Goal: Task Accomplishment & Management: Manage account settings

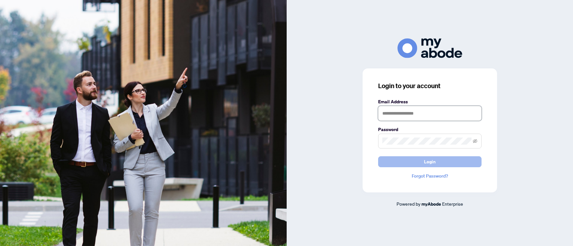
type input "**********"
click at [431, 166] on span "Login" at bounding box center [430, 162] width 12 height 10
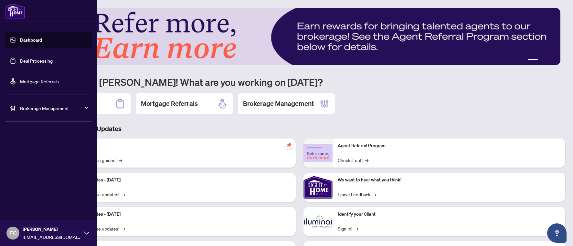
drag, startPoint x: 16, startPoint y: 60, endPoint x: 125, endPoint y: 71, distance: 109.0
click at [20, 60] on link "Deal Processing" at bounding box center [36, 61] width 33 height 6
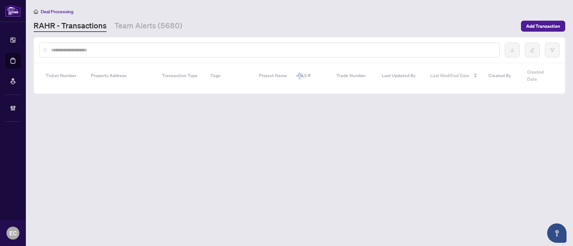
click at [98, 49] on input "text" at bounding box center [272, 49] width 443 height 7
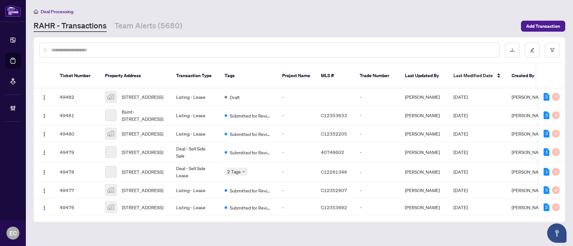
paste input "**********"
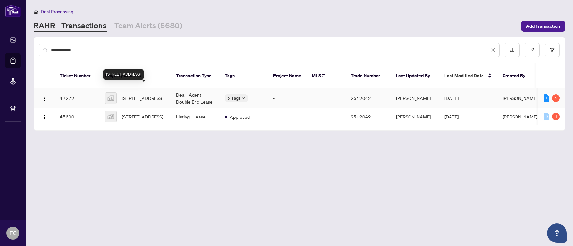
type input "**********"
click at [156, 95] on span "374 Bur Oak Avenue, Markham, ON, Canada" at bounding box center [142, 98] width 41 height 7
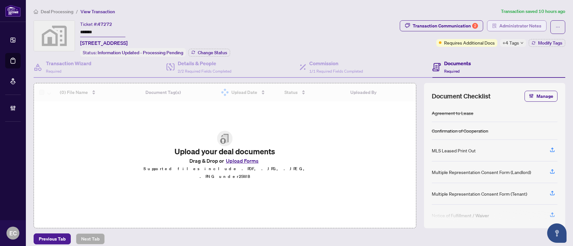
click at [533, 22] on span "Administrator Notes" at bounding box center [520, 26] width 42 height 10
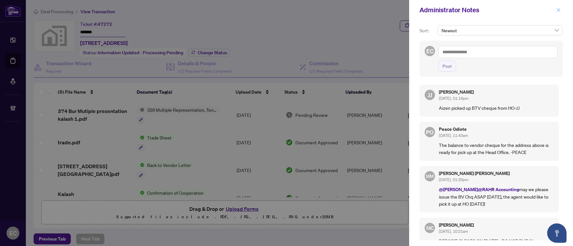
click at [561, 11] on button "button" at bounding box center [558, 10] width 8 height 8
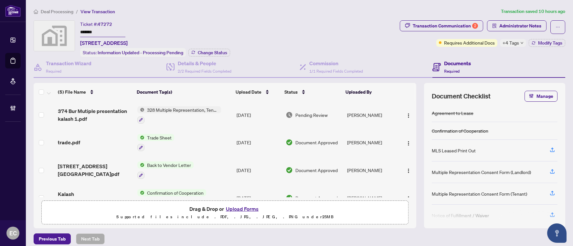
click at [514, 43] on div "+4 Tags" at bounding box center [513, 43] width 26 height 8
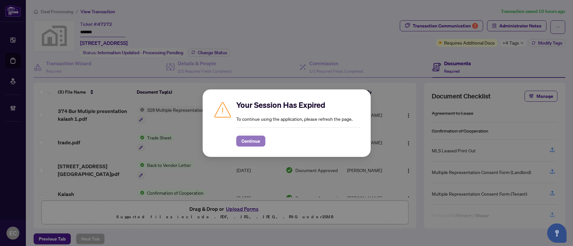
click at [253, 145] on span "Continue" at bounding box center [250, 141] width 19 height 10
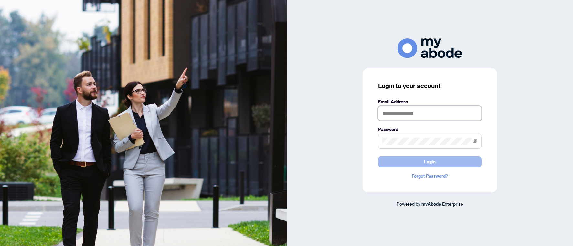
type input "**********"
click at [409, 160] on button "Login" at bounding box center [429, 161] width 103 height 11
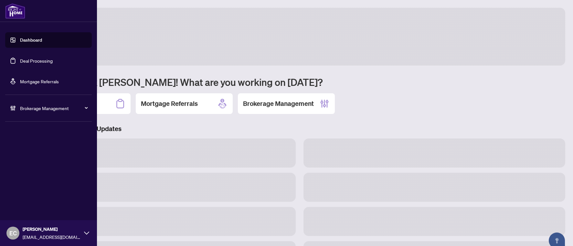
click at [20, 61] on link "Deal Processing" at bounding box center [36, 61] width 33 height 6
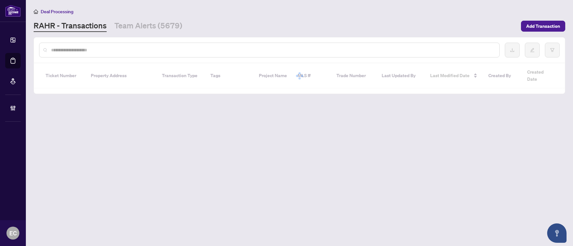
click at [125, 46] on input "text" at bounding box center [272, 49] width 443 height 7
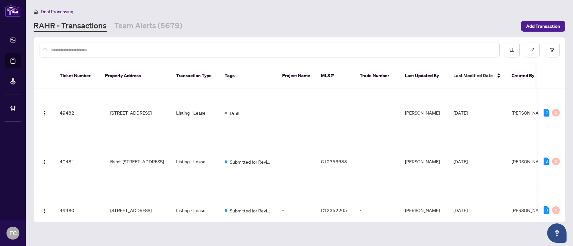
type input "*"
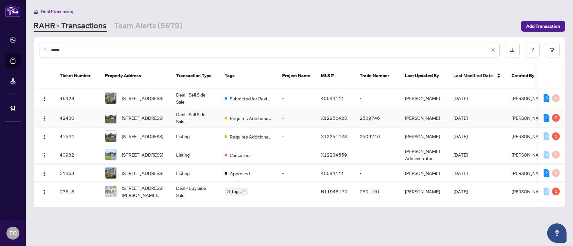
type input "*****"
click at [157, 114] on span "20 Holtom St, Kawartha Lakes, Ontario K9V 0C3, Canada" at bounding box center [142, 117] width 41 height 7
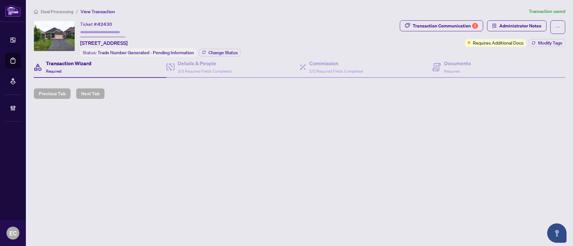
type input "*******"
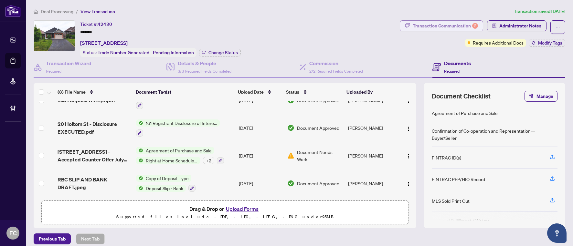
click at [467, 26] on div "Transaction Communication 2" at bounding box center [444, 26] width 65 height 10
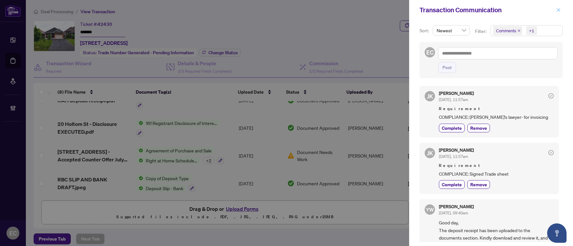
click at [558, 8] on icon "close" at bounding box center [558, 10] width 5 height 5
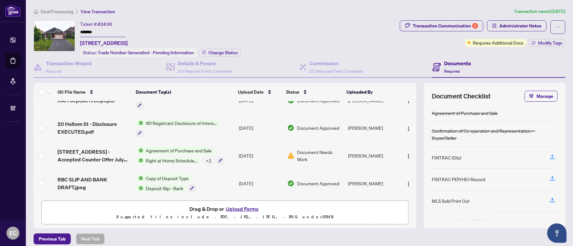
click at [514, 19] on div "Deal Processing / View Transaction Transaction saved 7 days ago Ticket #: 42430…" at bounding box center [299, 137] width 536 height 259
click at [514, 25] on span "Administrator Notes" at bounding box center [520, 26] width 42 height 10
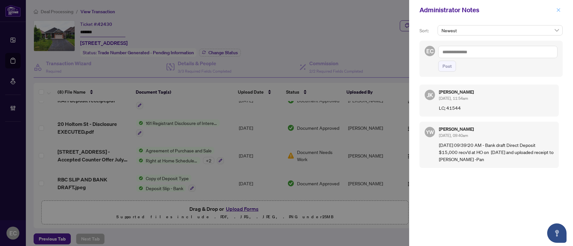
click at [559, 9] on icon "close" at bounding box center [558, 10] width 5 height 5
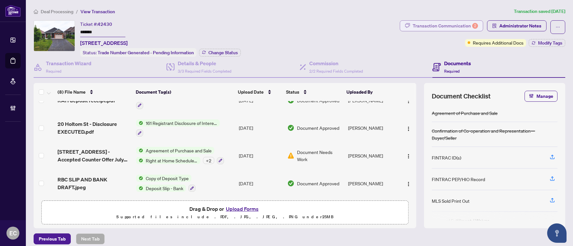
click at [433, 22] on div "Transaction Communication 2" at bounding box center [444, 26] width 65 height 10
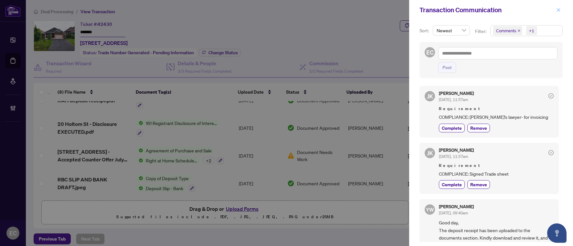
drag, startPoint x: 559, startPoint y: 11, endPoint x: 555, endPoint y: 12, distance: 3.7
click at [559, 11] on icon "close" at bounding box center [558, 10] width 5 height 5
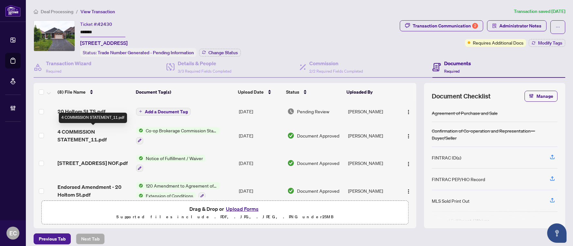
click at [108, 133] on span "4 COMMISSION STATEMENT_11.pdf" at bounding box center [93, 135] width 73 height 15
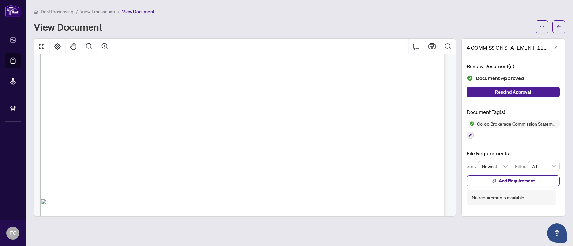
scroll to position [909, 0]
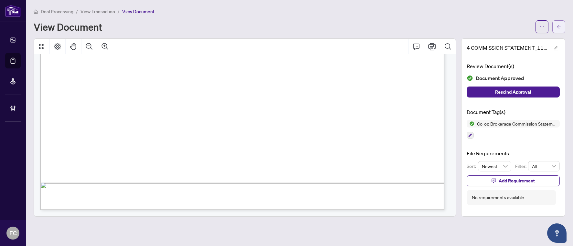
click at [563, 23] on button "button" at bounding box center [558, 26] width 13 height 13
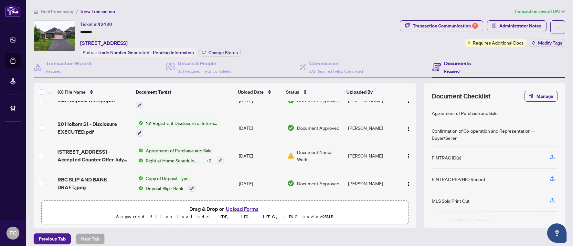
click at [517, 19] on div "Deal Processing / View Transaction Transaction saved 7 days ago Ticket #: 42430…" at bounding box center [299, 137] width 536 height 259
click at [517, 26] on span "Administrator Notes" at bounding box center [520, 26] width 42 height 10
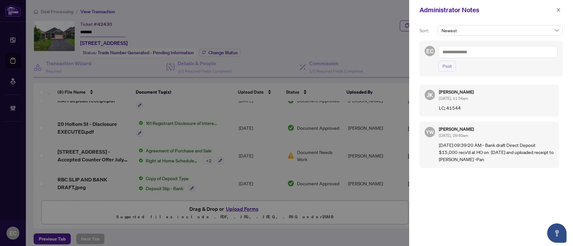
click at [513, 47] on textarea at bounding box center [497, 52] width 119 height 12
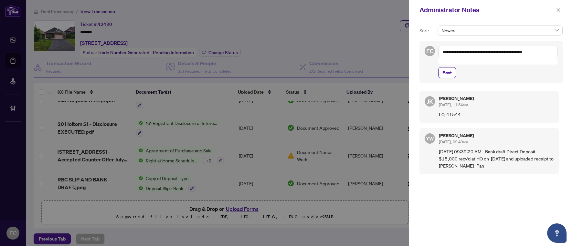
type textarea "**********"
click at [455, 59] on div "**********" at bounding box center [497, 62] width 119 height 32
click at [452, 67] on button "Post" at bounding box center [447, 72] width 18 height 11
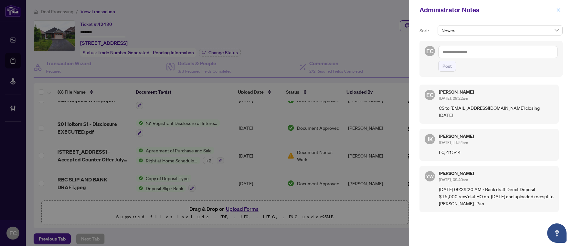
click at [559, 12] on icon "close" at bounding box center [558, 10] width 5 height 5
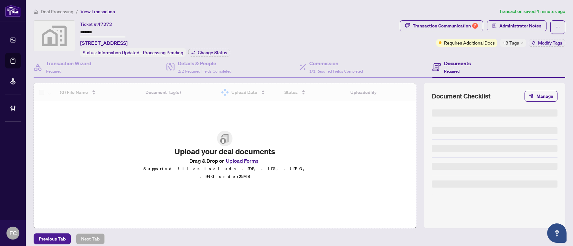
click at [506, 42] on span "+3 Tags" at bounding box center [510, 42] width 16 height 7
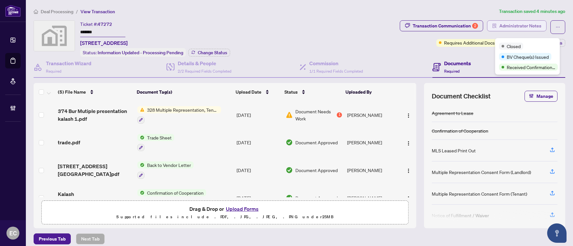
click at [510, 26] on span "Administrator Notes" at bounding box center [520, 26] width 42 height 10
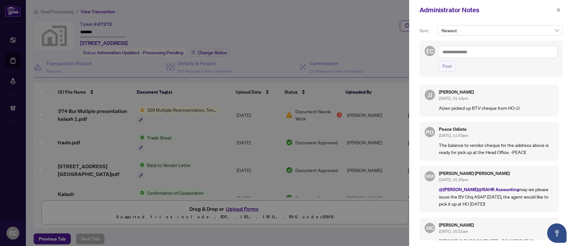
click at [553, 12] on div "Administrator Notes" at bounding box center [486, 10] width 135 height 10
drag, startPoint x: 559, startPoint y: 8, endPoint x: 436, endPoint y: 26, distance: 123.8
click at [559, 8] on icon "close" at bounding box center [558, 10] width 5 height 5
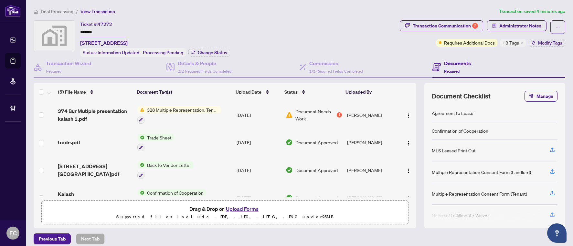
click at [415, 14] on ol "Deal Processing / View Transaction" at bounding box center [265, 11] width 462 height 7
click at [412, 25] on div "Transaction Communication 2" at bounding box center [444, 26] width 65 height 10
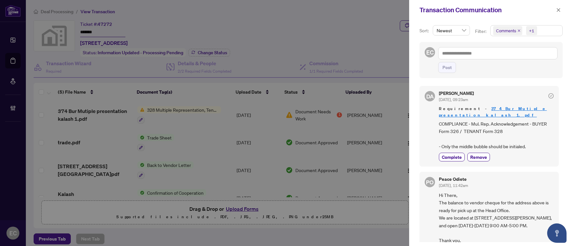
click at [518, 33] on span "Comments" at bounding box center [507, 30] width 29 height 9
click at [518, 29] on icon "close" at bounding box center [518, 30] width 3 height 3
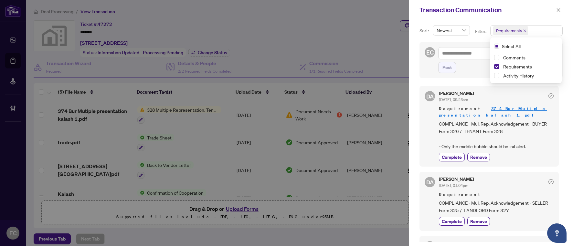
click at [471, 70] on div "Post" at bounding box center [497, 67] width 119 height 11
click at [404, 46] on div at bounding box center [286, 123] width 573 height 246
drag, startPoint x: 398, startPoint y: 45, endPoint x: 525, endPoint y: 22, distance: 129.0
click at [401, 44] on div at bounding box center [286, 123] width 573 height 246
click at [562, 7] on button "button" at bounding box center [558, 10] width 8 height 8
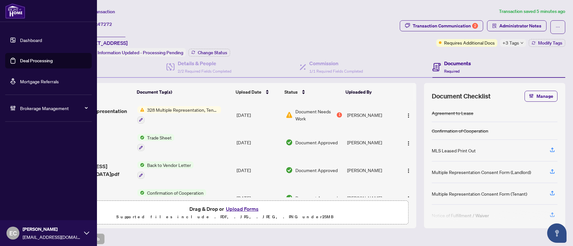
drag, startPoint x: 17, startPoint y: 110, endPoint x: 15, endPoint y: 112, distance: 3.5
click at [17, 110] on div "Brokerage Management" at bounding box center [48, 107] width 87 height 15
drag, startPoint x: 28, startPoint y: 156, endPoint x: 190, endPoint y: 133, distance: 163.4
click at [28, 156] on link "Manage Agents" at bounding box center [30, 155] width 32 height 6
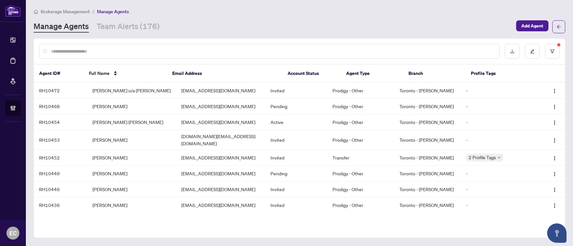
click at [78, 53] on input "text" at bounding box center [272, 51] width 443 height 7
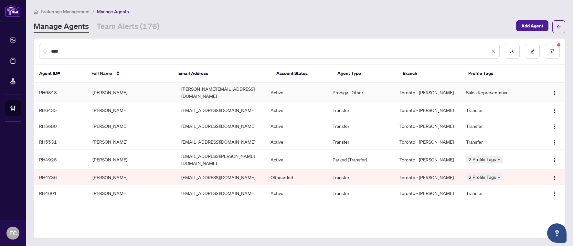
type input "***"
click at [107, 91] on td "Vann Mak" at bounding box center [131, 93] width 89 height 20
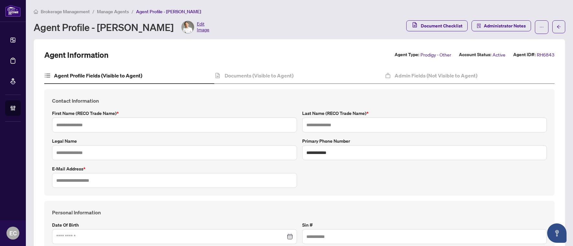
type input "****"
type input "***"
type input "**********"
type input "*********"
type input "**********"
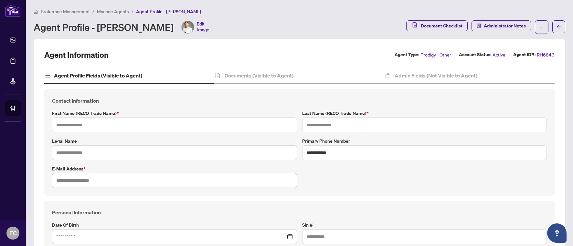
type input "**********"
type input "*******"
type input "**********"
type input "*******"
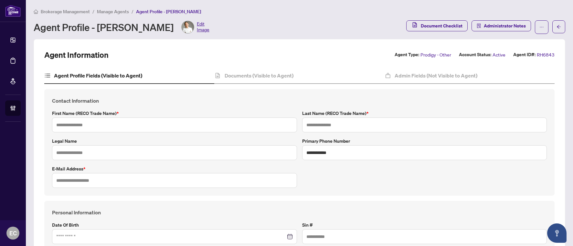
type input "*******"
type input "****"
type input "**********"
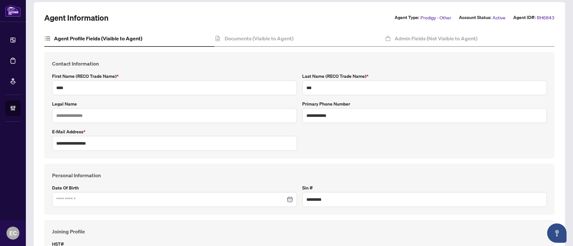
scroll to position [97, 0]
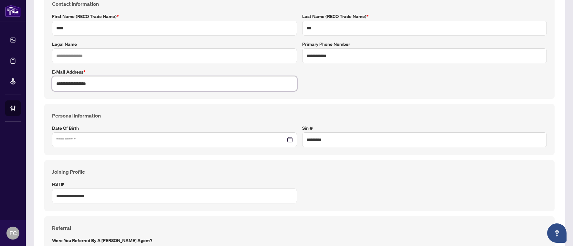
drag, startPoint x: 41, startPoint y: 82, endPoint x: 27, endPoint y: 84, distance: 13.9
click at [27, 84] on main "**********" at bounding box center [299, 123] width 547 height 246
click at [374, 69] on div "**********" at bounding box center [299, 45] width 500 height 91
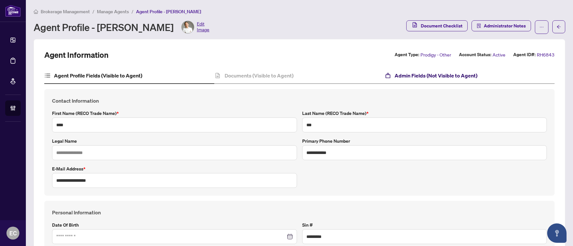
drag, startPoint x: 392, startPoint y: 71, endPoint x: 386, endPoint y: 85, distance: 14.9
click at [392, 71] on div "Admin Fields (Not Visible to Agent)" at bounding box center [469, 76] width 170 height 16
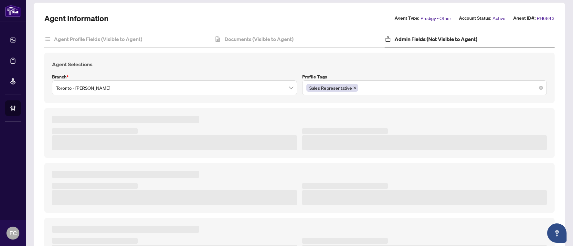
type textarea "**********"
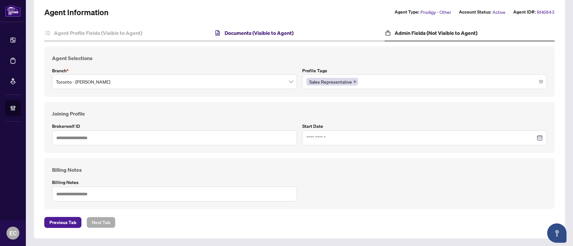
click at [231, 33] on h4 "Documents (Visible to Agent)" at bounding box center [258, 33] width 69 height 8
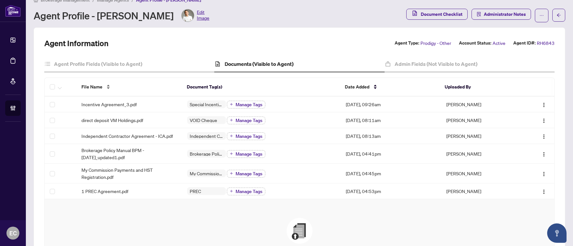
scroll to position [43, 0]
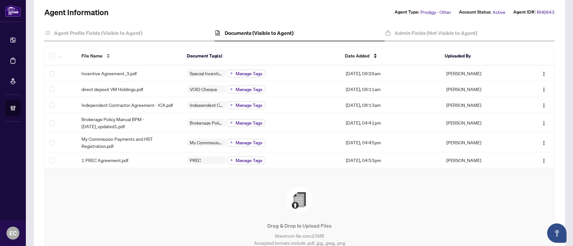
click at [133, 58] on div "File Name" at bounding box center [128, 55] width 95 height 7
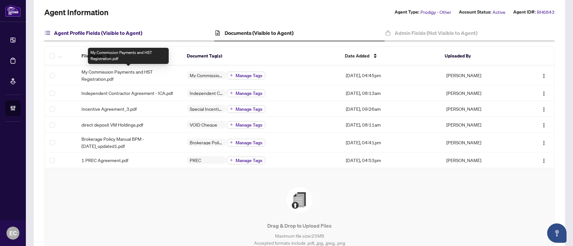
click at [119, 31] on h4 "Agent Profile Fields (Visible to Agent)" at bounding box center [98, 33] width 88 height 8
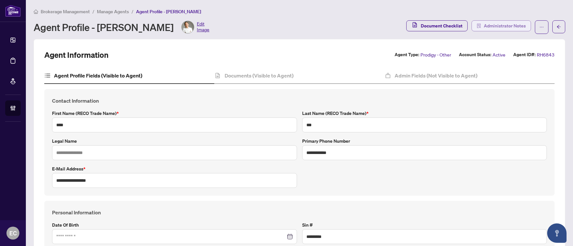
click at [507, 25] on span "Administrator Notes" at bounding box center [504, 26] width 42 height 10
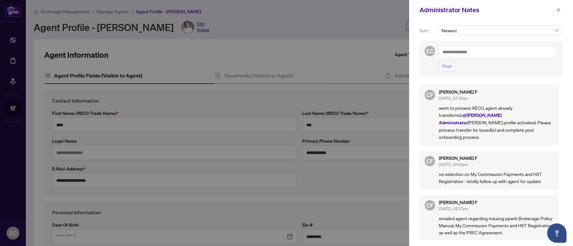
drag, startPoint x: 557, startPoint y: 8, endPoint x: 571, endPoint y: 9, distance: 14.6
click at [556, 7] on span "button" at bounding box center [558, 10] width 5 height 10
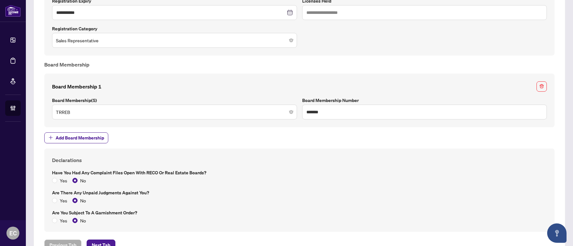
scroll to position [539, 0]
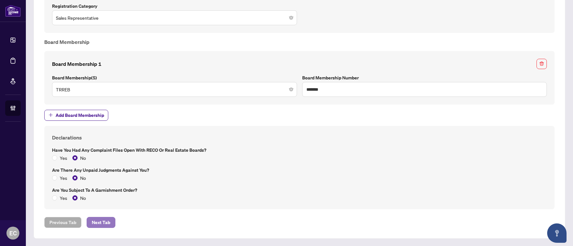
click at [105, 223] on span "Next Tab" at bounding box center [101, 222] width 18 height 10
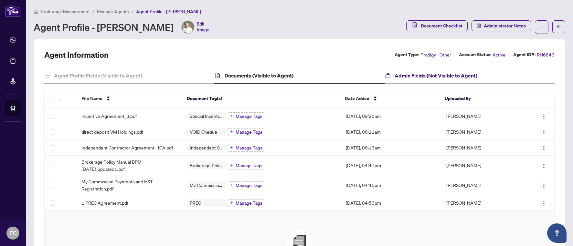
click at [394, 77] on h4 "Admin Fields (Not Visible to Agent)" at bounding box center [435, 76] width 83 height 8
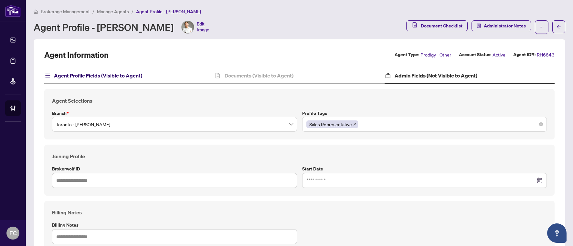
click at [127, 77] on h4 "Agent Profile Fields (Visible to Agent)" at bounding box center [98, 76] width 88 height 8
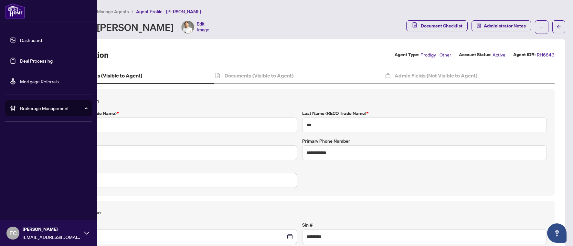
click at [20, 58] on link "Deal Processing" at bounding box center [36, 61] width 33 height 6
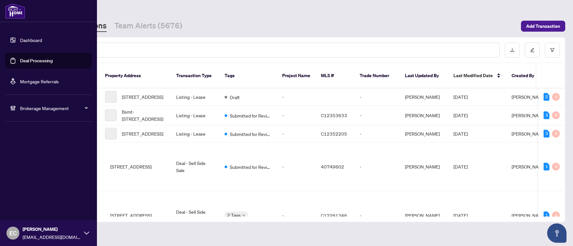
click at [33, 117] on li "Brokerage Management" at bounding box center [48, 108] width 87 height 26
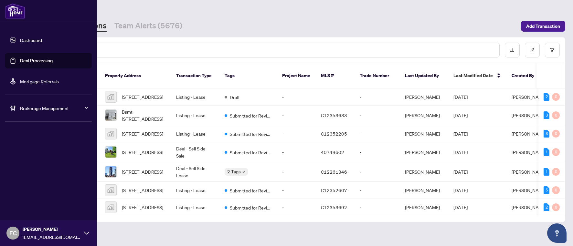
click at [36, 108] on span "Brokerage Management" at bounding box center [53, 108] width 67 height 7
click at [37, 155] on link "Manage Agents" at bounding box center [30, 155] width 32 height 6
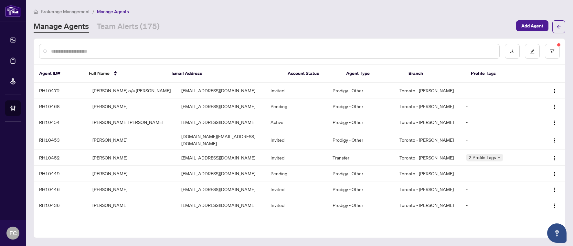
click at [110, 45] on div at bounding box center [269, 51] width 460 height 15
click at [108, 51] on input "text" at bounding box center [272, 51] width 443 height 7
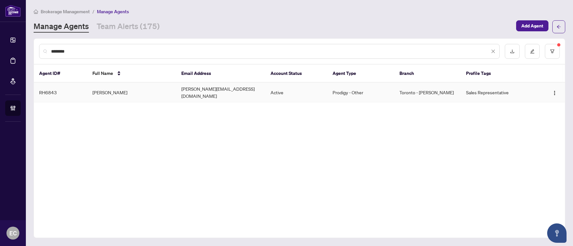
type input "********"
click at [113, 89] on td "[PERSON_NAME]" at bounding box center [131, 93] width 89 height 20
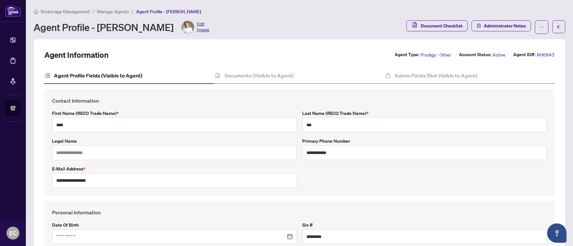
type input "****"
type input "**********"
click at [290, 82] on div "Documents (Visible to Agent)" at bounding box center [299, 76] width 170 height 16
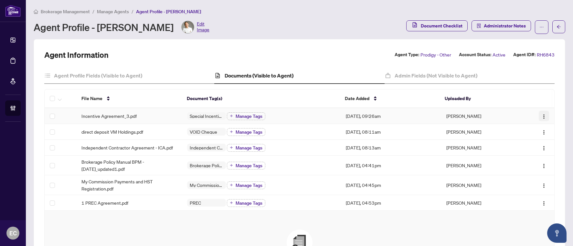
click at [542, 114] on button "button" at bounding box center [543, 116] width 10 height 10
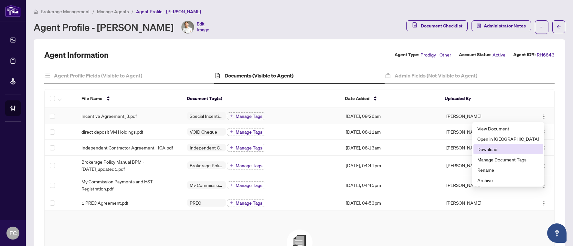
click at [526, 146] on span "Download" at bounding box center [508, 149] width 62 height 7
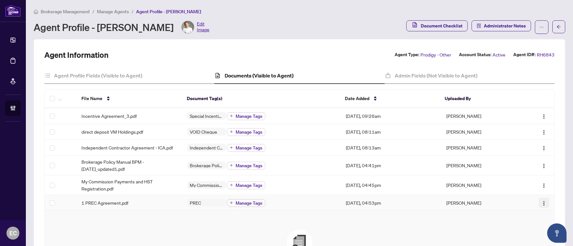
click at [541, 202] on img "button" at bounding box center [543, 203] width 5 height 5
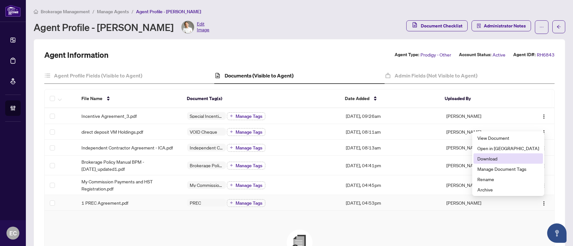
click at [517, 160] on span "Download" at bounding box center [508, 158] width 62 height 7
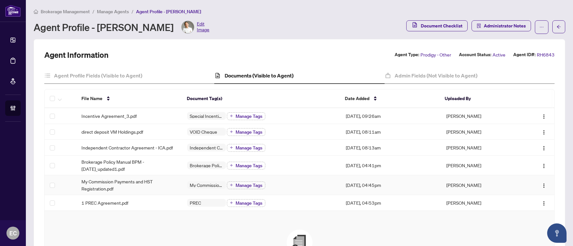
click at [161, 185] on span "My Commission Payments and HST Registration.pdf" at bounding box center [128, 185] width 95 height 14
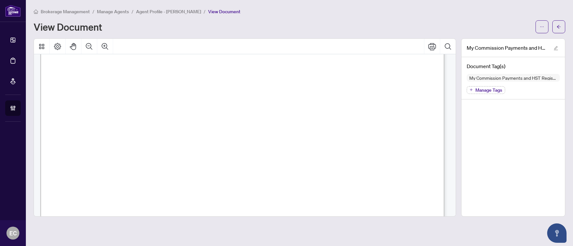
scroll to position [115, 0]
click at [546, 26] on button "button" at bounding box center [541, 26] width 13 height 13
click at [539, 42] on span "Download" at bounding box center [518, 40] width 49 height 7
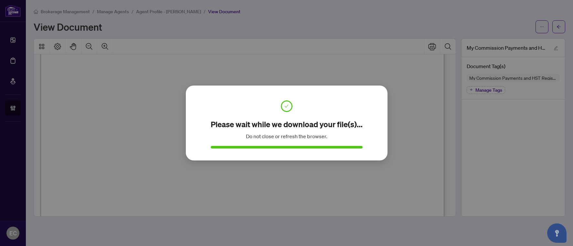
click at [555, 28] on div "Please wait while we download your file(s)... Do not close or refresh the brows…" at bounding box center [286, 123] width 573 height 246
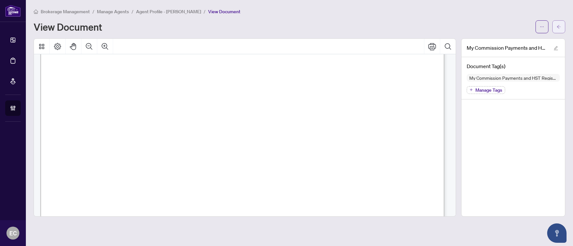
click at [554, 26] on button "button" at bounding box center [558, 26] width 13 height 13
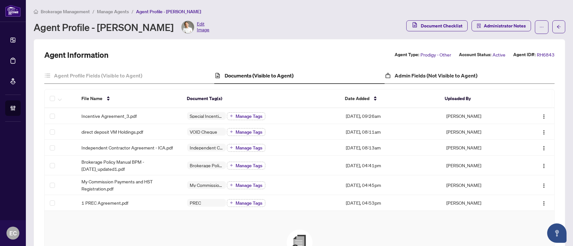
click at [397, 82] on div "Admin Fields (Not Visible to Agent)" at bounding box center [469, 76] width 170 height 16
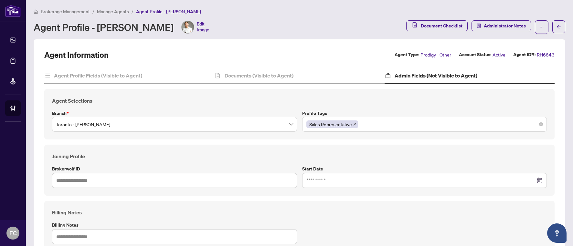
scroll to position [32, 0]
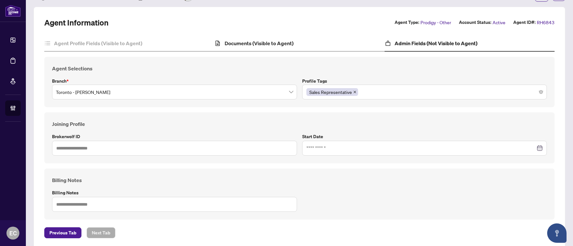
click at [281, 49] on div "Documents (Visible to Agent)" at bounding box center [299, 44] width 170 height 16
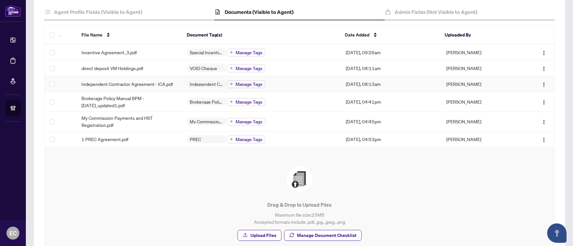
scroll to position [97, 0]
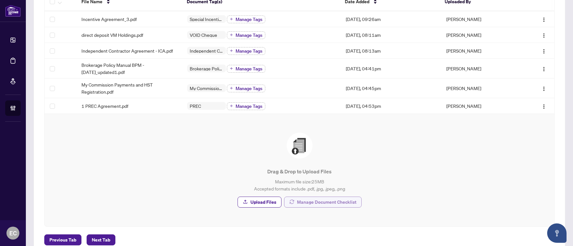
click at [318, 197] on button "Manage Document Checklist" at bounding box center [322, 202] width 77 height 11
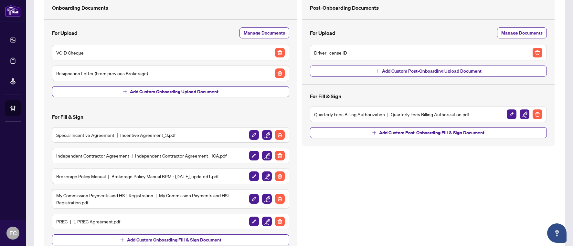
scroll to position [65, 0]
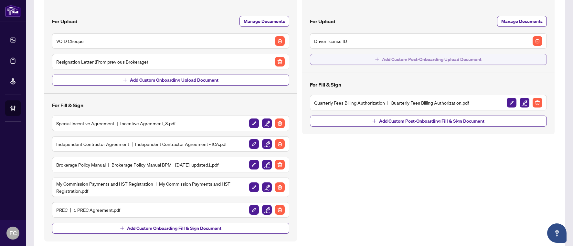
click at [386, 59] on span "Add Custom Post-Onboarding Upload Document" at bounding box center [431, 59] width 99 height 10
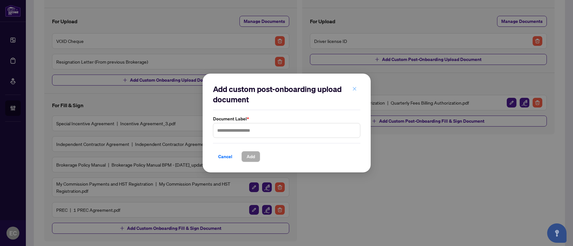
drag, startPoint x: 356, startPoint y: 88, endPoint x: 518, endPoint y: 35, distance: 170.0
click at [358, 88] on button "button" at bounding box center [354, 88] width 13 height 11
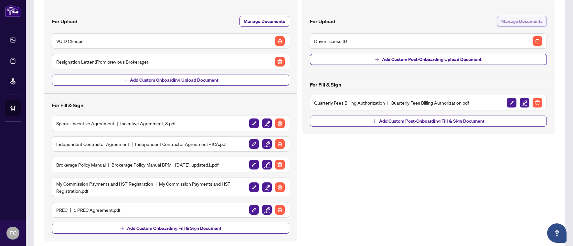
click at [523, 23] on span "Manage Documents" at bounding box center [521, 21] width 41 height 10
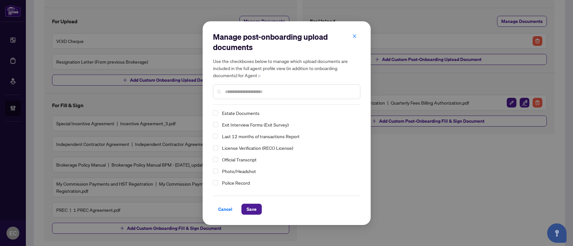
scroll to position [32, 0]
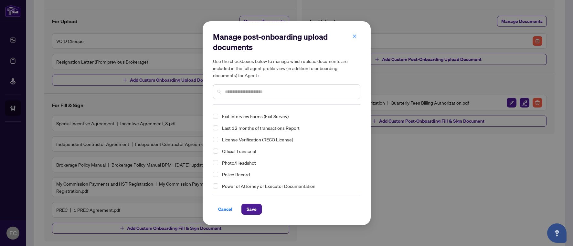
click at [243, 163] on span "Photo/Headshot" at bounding box center [239, 163] width 34 height 6
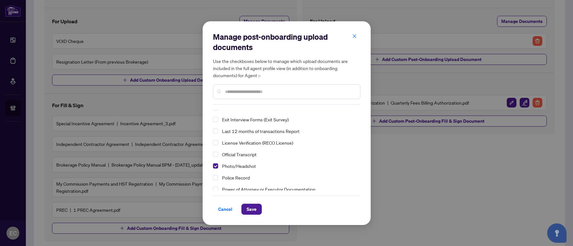
click at [260, 131] on span "Last 12 months of transactions Report" at bounding box center [260, 131] width 77 height 6
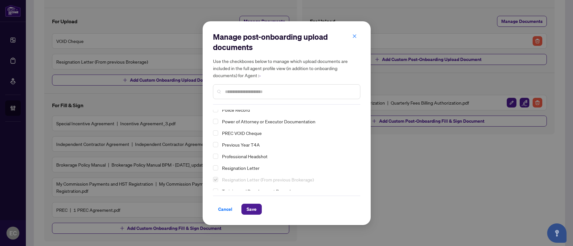
scroll to position [126, 0]
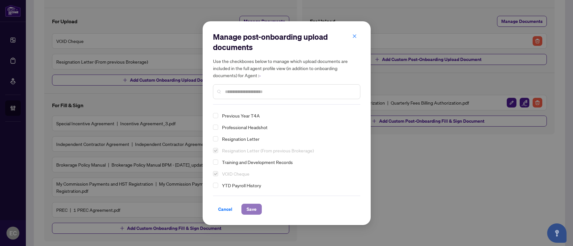
click at [257, 210] on button "Save" at bounding box center [251, 209] width 20 height 11
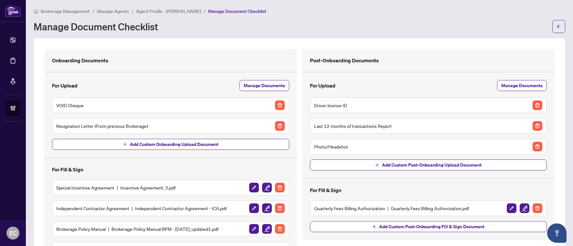
scroll to position [0, 0]
click at [556, 27] on icon "arrow-left" at bounding box center [558, 27] width 5 height 5
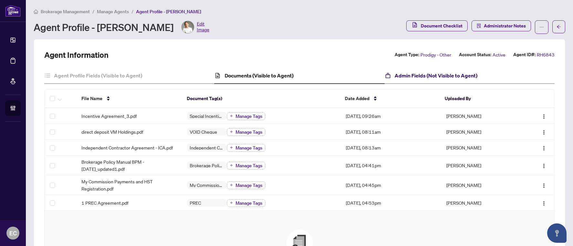
click at [413, 76] on h4 "Admin Fields (Not Visible to Agent)" at bounding box center [435, 76] width 83 height 8
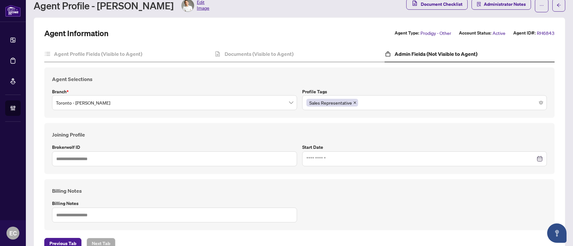
scroll to position [32, 0]
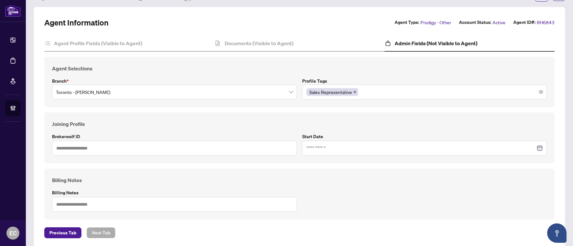
click at [457, 38] on div "Admin Fields (Not Visible to Agent)" at bounding box center [469, 44] width 170 height 16
click at [263, 44] on h4 "Documents (Visible to Agent)" at bounding box center [258, 43] width 69 height 8
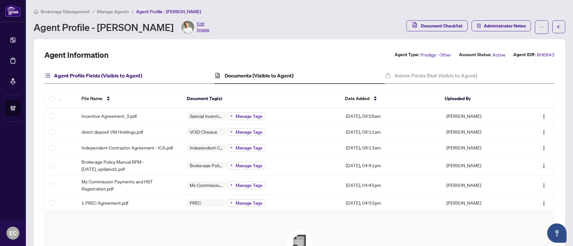
click at [113, 77] on h4 "Agent Profile Fields (Visible to Agent)" at bounding box center [98, 76] width 88 height 8
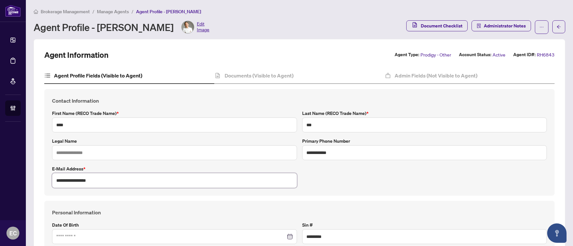
drag, startPoint x: 102, startPoint y: 180, endPoint x: 32, endPoint y: 179, distance: 70.7
click at [32, 179] on main "**********" at bounding box center [299, 123] width 547 height 246
click at [275, 76] on h4 "Documents (Visible to Agent)" at bounding box center [258, 76] width 69 height 8
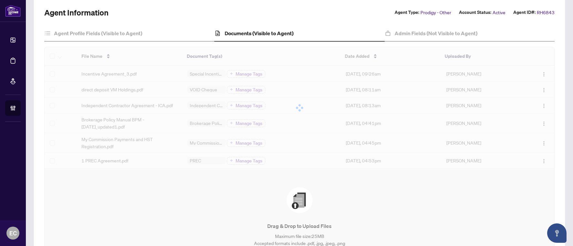
scroll to position [65, 0]
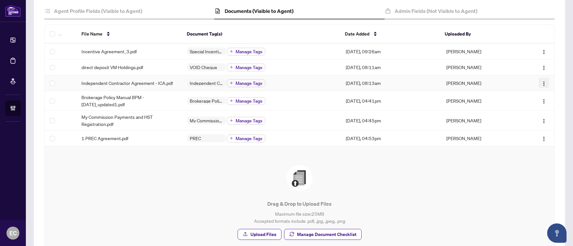
click at [541, 82] on img "button" at bounding box center [543, 83] width 5 height 5
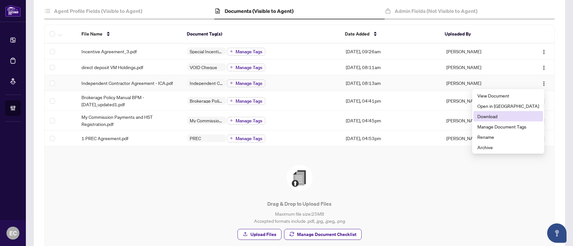
click at [518, 114] on span "Download" at bounding box center [508, 116] width 62 height 7
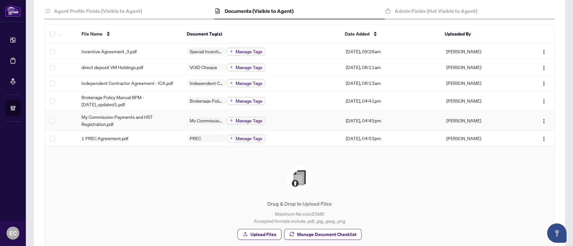
scroll to position [0, 0]
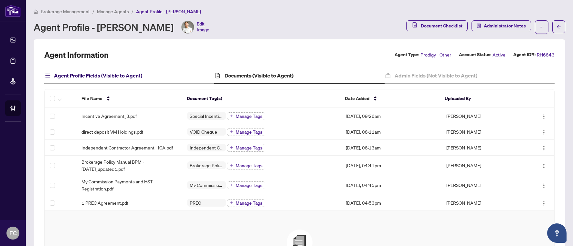
click at [101, 72] on h4 "Agent Profile Fields (Visible to Agent)" at bounding box center [98, 76] width 88 height 8
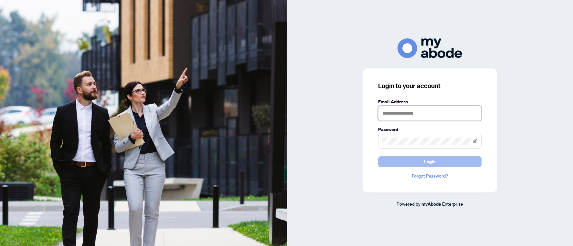
type input "**********"
click at [416, 160] on button "Login" at bounding box center [429, 161] width 103 height 11
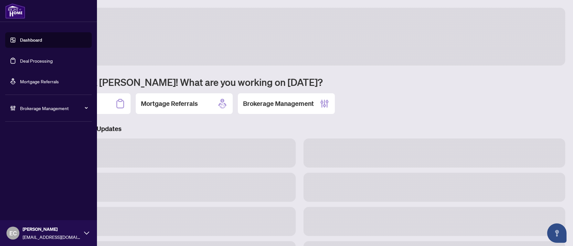
click at [20, 63] on link "Deal Processing" at bounding box center [36, 61] width 33 height 6
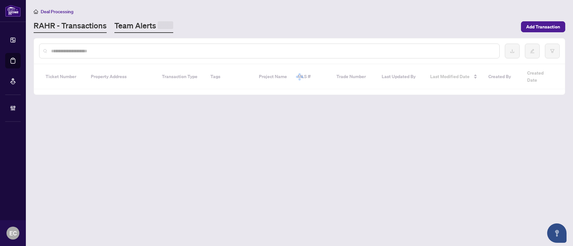
click at [145, 28] on link "Team Alerts" at bounding box center [143, 26] width 59 height 13
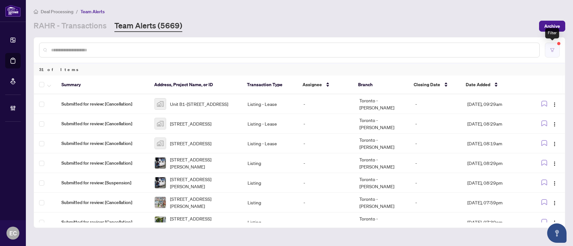
click at [554, 52] on button "button" at bounding box center [551, 50] width 15 height 15
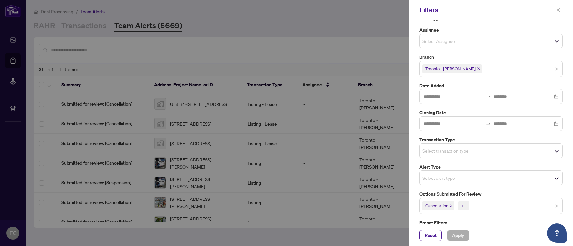
scroll to position [40, 0]
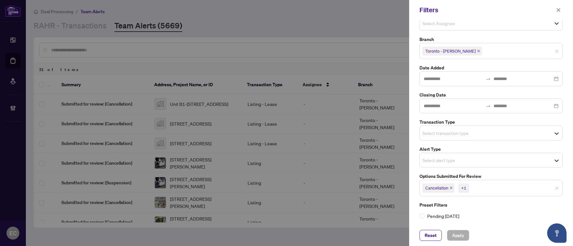
click at [452, 190] on span "Cancellation" at bounding box center [438, 187] width 32 height 9
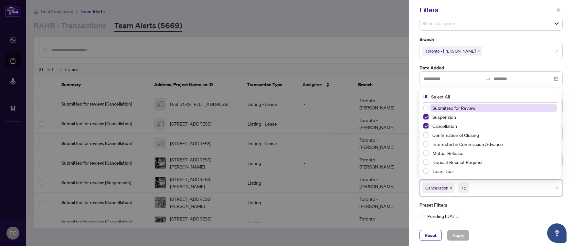
click at [451, 190] on span "Cancellation" at bounding box center [438, 187] width 32 height 9
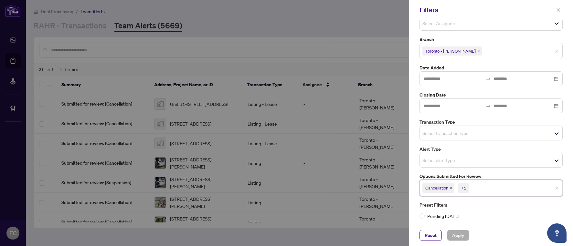
click at [451, 189] on icon "close" at bounding box center [450, 187] width 3 height 3
click at [449, 188] on icon "close" at bounding box center [449, 187] width 3 height 3
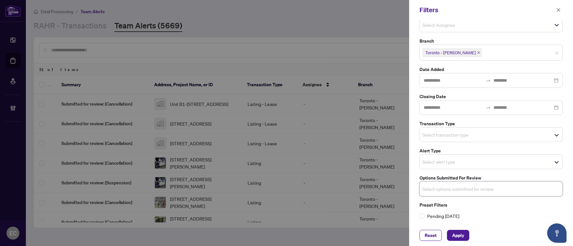
click at [455, 188] on input "search" at bounding box center [444, 189] width 45 height 8
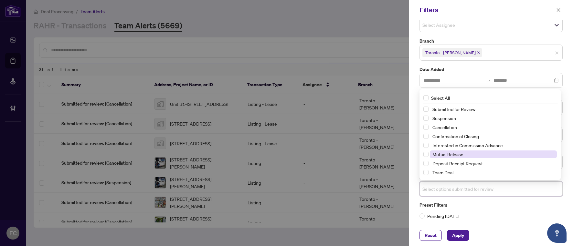
click at [455, 155] on span "Mutual Release" at bounding box center [447, 154] width 31 height 6
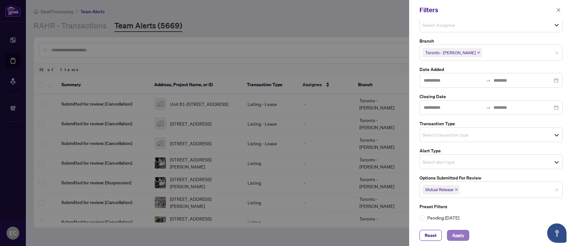
click at [460, 231] on span "Apply" at bounding box center [458, 235] width 12 height 10
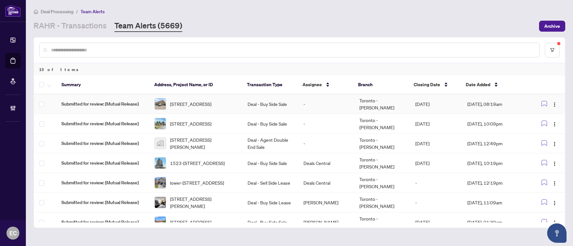
click at [211, 105] on span "[STREET_ADDRESS]" at bounding box center [190, 103] width 41 height 7
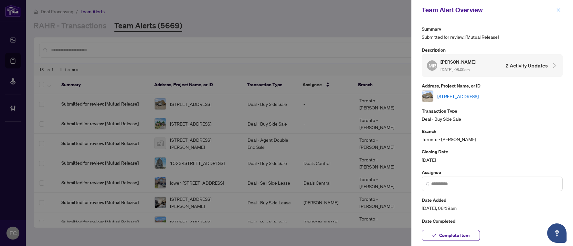
drag, startPoint x: 559, startPoint y: 10, endPoint x: 242, endPoint y: 101, distance: 330.1
click at [559, 10] on icon "close" at bounding box center [558, 10] width 5 height 5
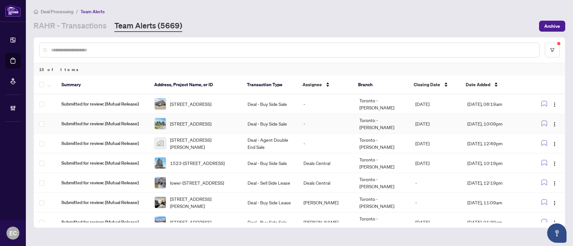
click at [211, 121] on span "[STREET_ADDRESS]" at bounding box center [190, 123] width 41 height 7
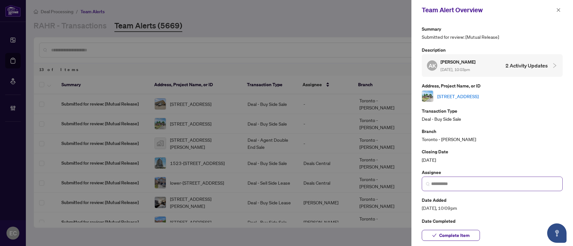
click at [474, 189] on span at bounding box center [491, 184] width 141 height 15
click at [473, 178] on span at bounding box center [491, 184] width 141 height 15
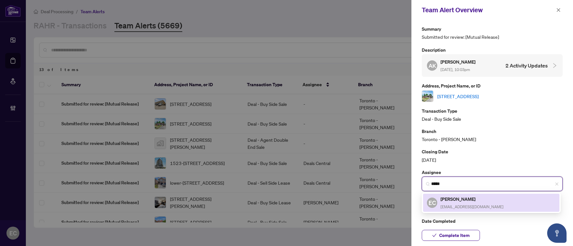
click at [471, 201] on h5 "[PERSON_NAME]" at bounding box center [471, 198] width 63 height 7
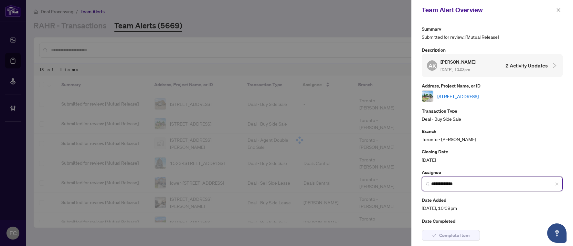
type input "**********"
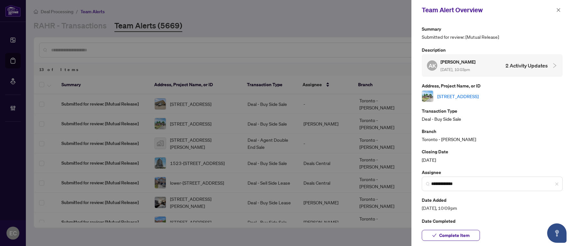
click at [474, 96] on link "[STREET_ADDRESS]" at bounding box center [457, 96] width 41 height 7
click at [560, 9] on icon "close" at bounding box center [558, 10] width 5 height 5
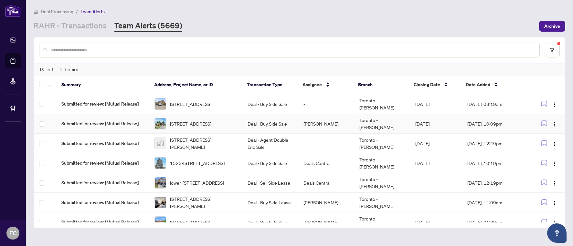
click at [211, 123] on span "[STREET_ADDRESS]" at bounding box center [190, 123] width 41 height 7
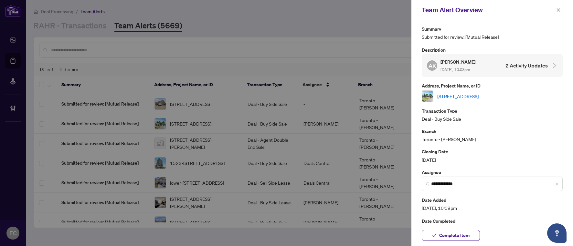
click at [465, 96] on link "[STREET_ADDRESS]" at bounding box center [457, 96] width 41 height 7
click at [478, 96] on link "[STREET_ADDRESS]" at bounding box center [457, 96] width 41 height 7
drag, startPoint x: 510, startPoint y: 182, endPoint x: 367, endPoint y: 184, distance: 143.1
click at [367, 184] on div "**********" at bounding box center [286, 123] width 573 height 246
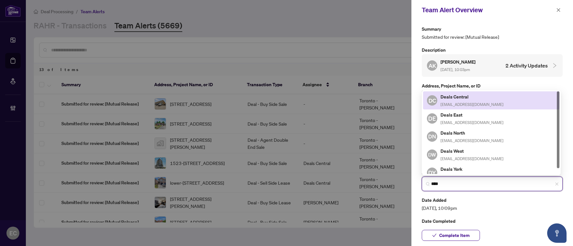
click at [493, 101] on div "Deals Central deals-tor@rightathomerealty.com" at bounding box center [471, 100] width 63 height 15
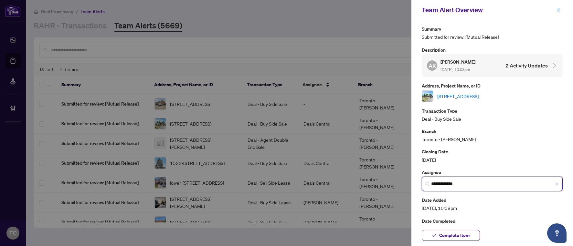
type input "**********"
click at [561, 14] on button "button" at bounding box center [558, 10] width 8 height 8
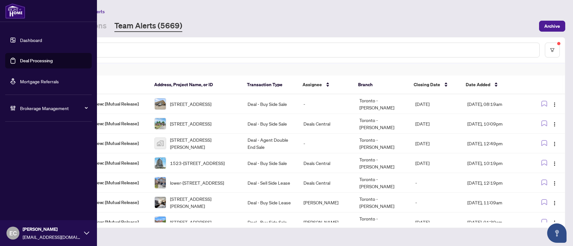
click at [23, 124] on div "Dashboard Deal Processing Mortgage Referrals Brokerage Management EC Erika Cuna…" at bounding box center [48, 123] width 97 height 246
click at [22, 111] on span "Brokerage Management" at bounding box center [53, 108] width 67 height 7
click at [38, 157] on link "Manage Agents" at bounding box center [30, 155] width 32 height 6
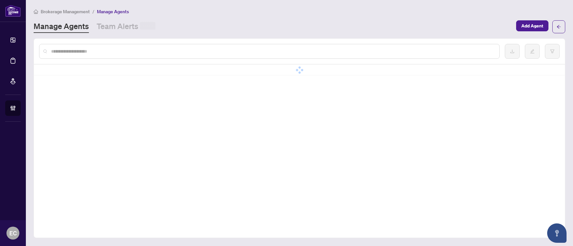
click at [146, 52] on input "text" at bounding box center [272, 51] width 443 height 7
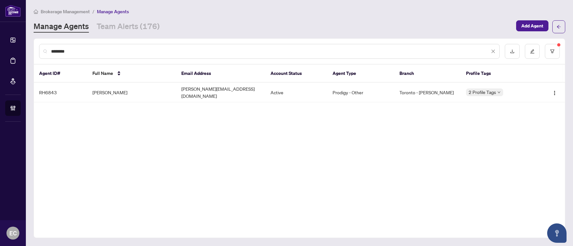
type input "********"
click at [200, 92] on td "vann.mak@gmail.com" at bounding box center [220, 93] width 89 height 20
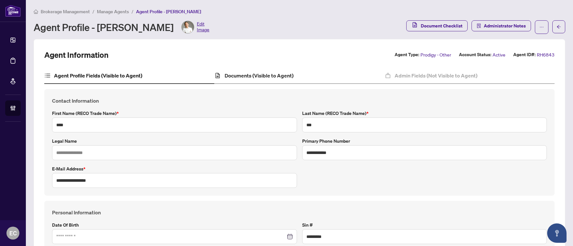
click at [251, 70] on div "Documents (Visible to Agent)" at bounding box center [299, 76] width 170 height 16
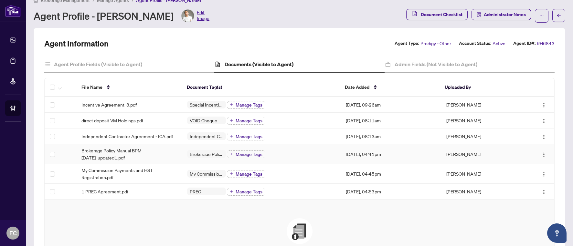
scroll to position [12, 0]
click at [541, 191] on img "button" at bounding box center [543, 191] width 5 height 5
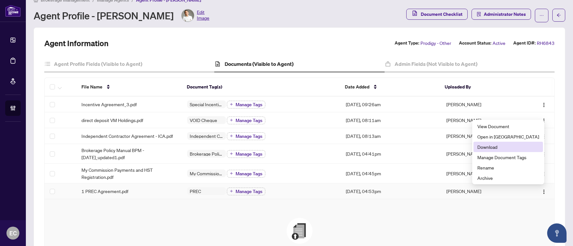
click at [522, 146] on span "Download" at bounding box center [508, 146] width 62 height 7
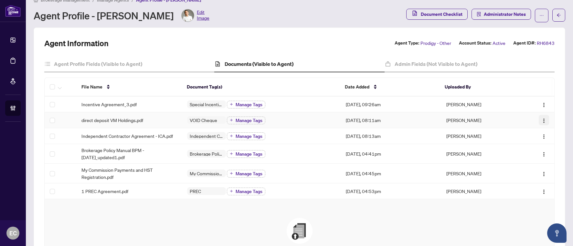
drag, startPoint x: 541, startPoint y: 121, endPoint x: 542, endPoint y: 124, distance: 4.0
click at [541, 121] on img "button" at bounding box center [543, 120] width 5 height 5
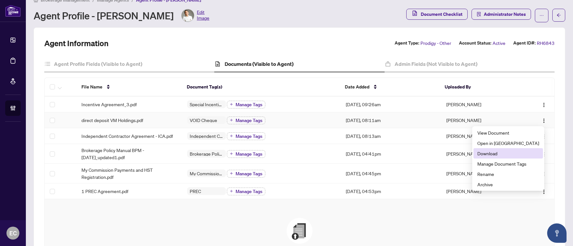
click at [523, 156] on span "Download" at bounding box center [508, 153] width 62 height 7
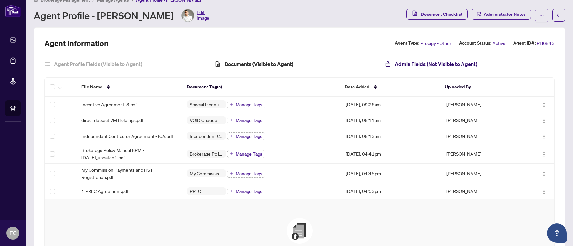
click at [417, 60] on h4 "Admin Fields (Not Visible to Agent)" at bounding box center [435, 64] width 83 height 8
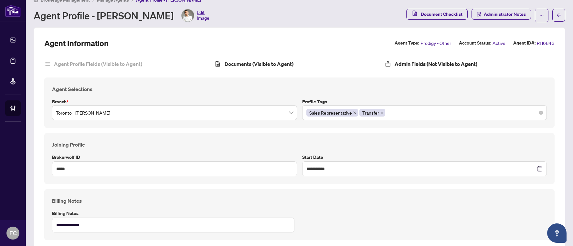
click at [236, 58] on div "Documents (Visible to Agent)" at bounding box center [299, 64] width 170 height 16
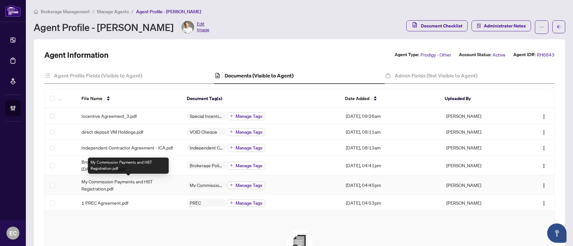
click at [119, 187] on span "My Commission Payments and HST Registration.pdf" at bounding box center [128, 185] width 95 height 14
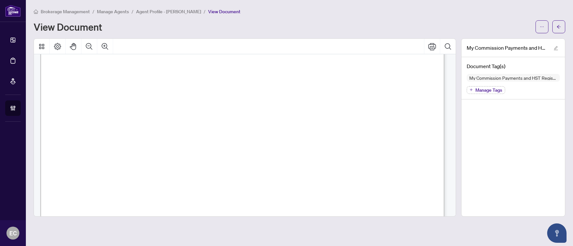
scroll to position [323, 0]
click at [93, 87] on span "☐" at bounding box center [91, 87] width 5 height 9
drag, startPoint x: 91, startPoint y: 87, endPoint x: 99, endPoint y: 137, distance: 50.8
click at [121, 122] on span "Manual Cheque:" at bounding box center [119, 125] width 41 height 9
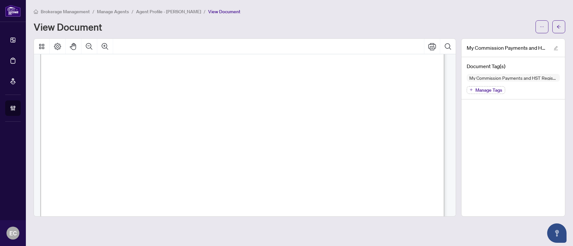
scroll to position [373, 0]
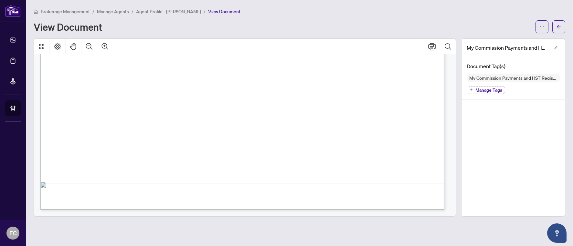
drag, startPoint x: 92, startPoint y: 75, endPoint x: 117, endPoint y: 76, distance: 24.3
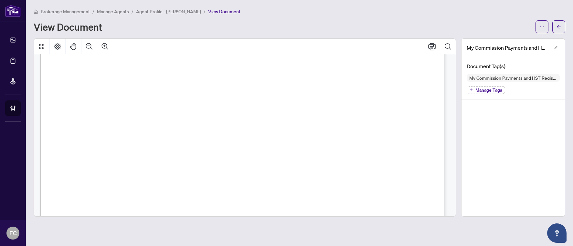
click at [562, 28] on button "button" at bounding box center [558, 26] width 13 height 13
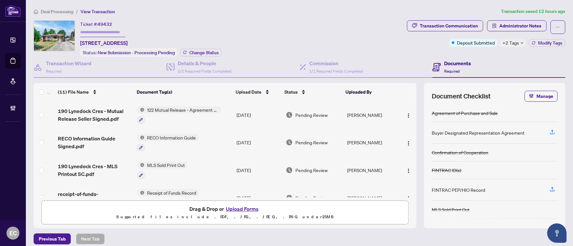
click at [85, 110] on span "190 Lynedock Cres - Mutual Release Seller Signed.pdf" at bounding box center [95, 114] width 74 height 15
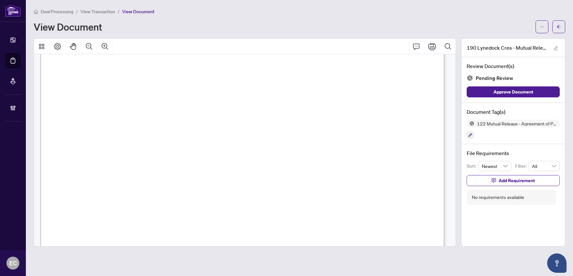
scroll to position [343, 0]
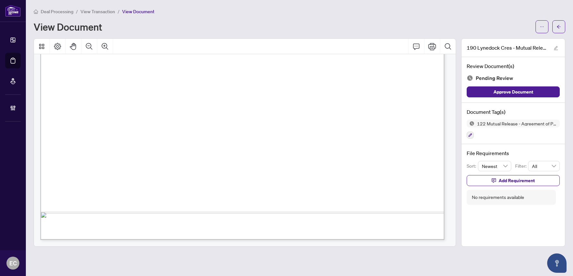
click at [544, 33] on div "Deal Processing / View Transaction / View Document View Document 190 Lynedock C…" at bounding box center [299, 127] width 531 height 239
click at [544, 31] on button "button" at bounding box center [541, 26] width 13 height 13
click at [535, 42] on span "Download" at bounding box center [518, 40] width 49 height 7
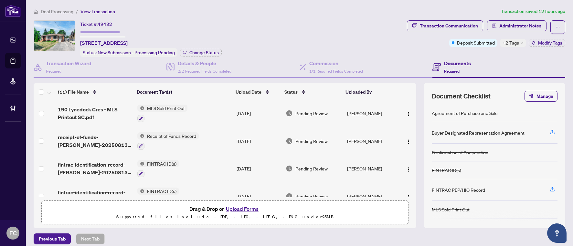
scroll to position [161, 0]
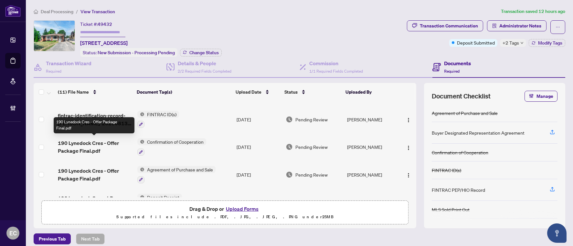
click at [108, 144] on span "190 Lynedock Cres - Offer Package Final.pdf" at bounding box center [95, 146] width 74 height 15
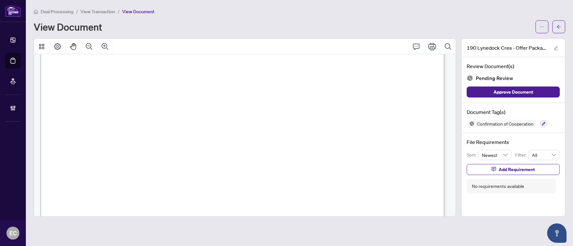
scroll to position [7871, 0]
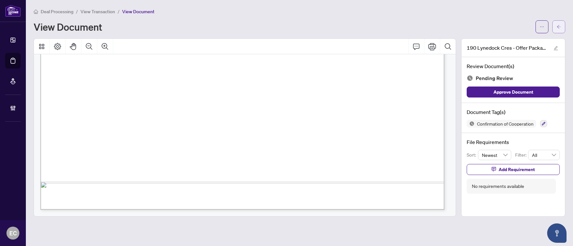
click at [559, 30] on span "button" at bounding box center [558, 27] width 5 height 10
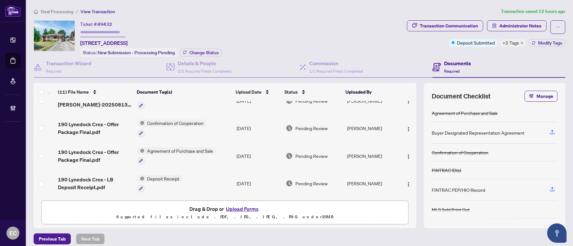
scroll to position [209, 0]
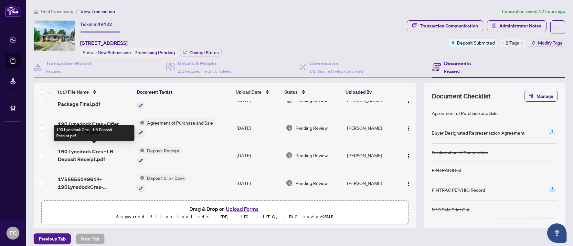
click at [108, 151] on span "190 Lynedock Cres - LB Deposit Receipt.pdf" at bounding box center [95, 155] width 74 height 15
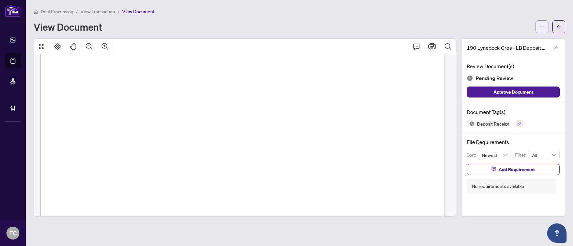
scroll to position [291, 0]
click at [560, 28] on icon "arrow-left" at bounding box center [558, 27] width 5 height 5
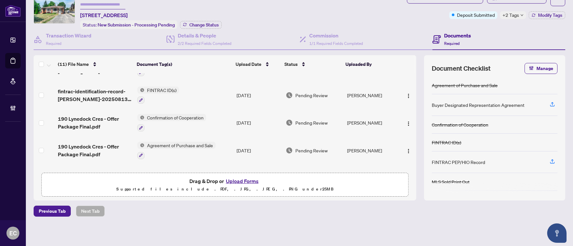
scroll to position [209, 0]
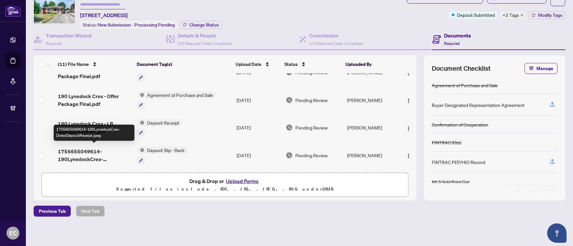
click at [111, 150] on span "1755655049614-190LynedockCres-DirectDepositReceipt.jpeg" at bounding box center [95, 155] width 74 height 15
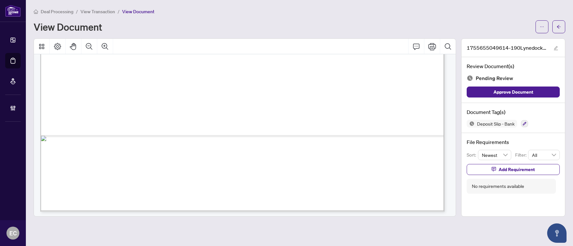
scroll to position [422, 0]
click at [562, 25] on button "button" at bounding box center [558, 26] width 13 height 13
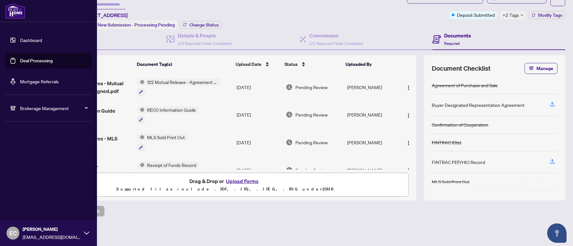
click at [44, 108] on span "Brokerage Management" at bounding box center [53, 108] width 67 height 7
click at [37, 158] on link "Manage Agents" at bounding box center [30, 155] width 32 height 6
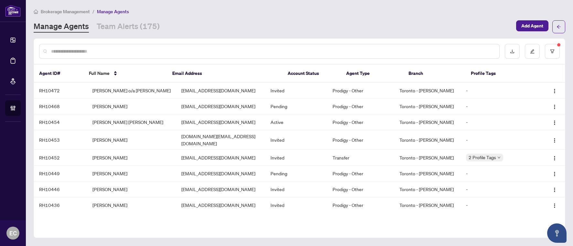
click at [136, 50] on input "text" at bounding box center [272, 51] width 443 height 7
type input "*"
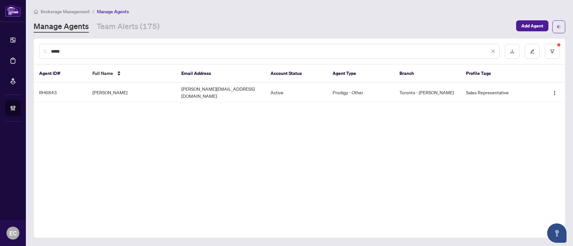
type input "****"
click at [99, 88] on td "Vann Mak" at bounding box center [131, 93] width 89 height 20
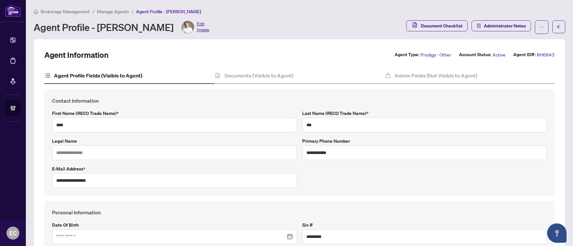
scroll to position [65, 0]
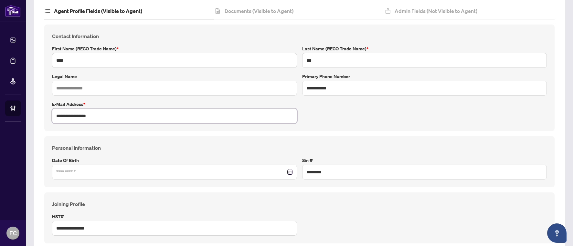
drag, startPoint x: 101, startPoint y: 118, endPoint x: 18, endPoint y: 118, distance: 82.3
click at [18, 118] on div "**********" at bounding box center [286, 123] width 573 height 246
drag, startPoint x: 360, startPoint y: 91, endPoint x: 270, endPoint y: 86, distance: 90.2
click at [270, 86] on div "**********" at bounding box center [299, 77] width 500 height 91
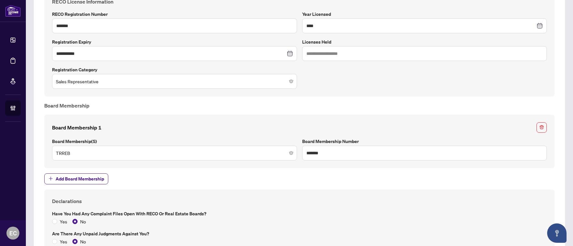
scroll to position [484, 0]
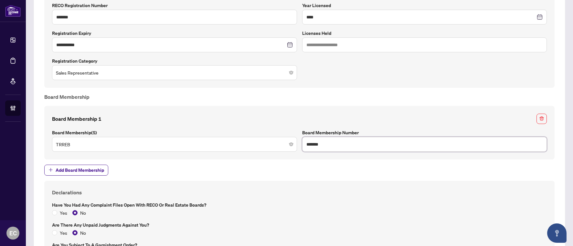
drag, startPoint x: 297, startPoint y: 140, endPoint x: 262, endPoint y: 139, distance: 35.2
click at [262, 139] on div "Board Membership 1 Board Membership(s) TRREB Board Membership Number *******" at bounding box center [299, 133] width 500 height 38
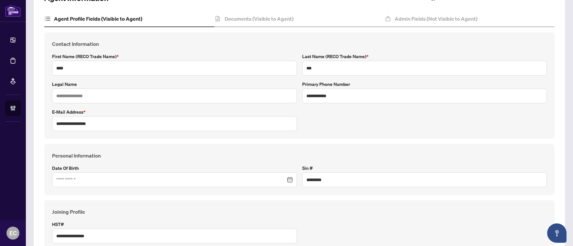
scroll to position [0, 0]
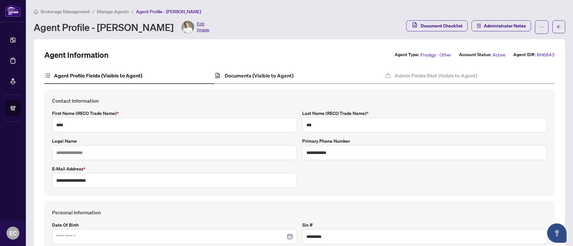
click at [293, 74] on div "Documents (Visible to Agent)" at bounding box center [299, 76] width 170 height 16
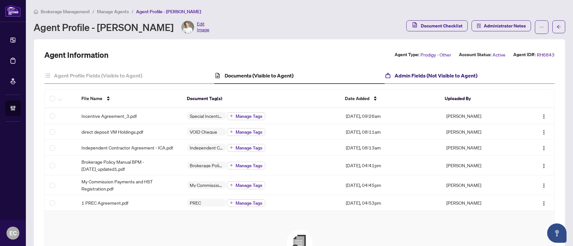
drag, startPoint x: 410, startPoint y: 73, endPoint x: 401, endPoint y: 76, distance: 8.9
click at [410, 74] on h4 "Admin Fields (Not Visible to Agent)" at bounding box center [435, 76] width 83 height 8
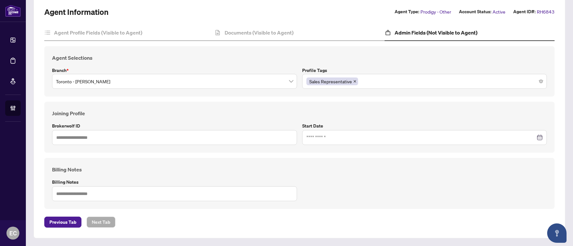
scroll to position [43, 0]
click at [232, 136] on input "text" at bounding box center [174, 137] width 245 height 15
type input "*****"
click at [314, 128] on label "Start Date" at bounding box center [424, 126] width 245 height 7
click at [318, 140] on input at bounding box center [420, 137] width 229 height 7
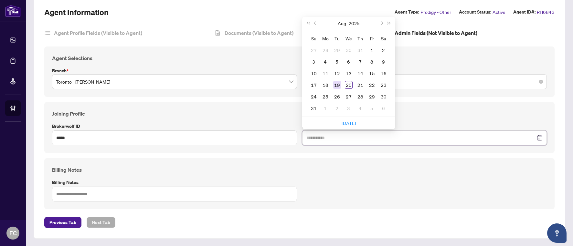
type input "**********"
click at [334, 84] on div "19" at bounding box center [337, 85] width 8 height 8
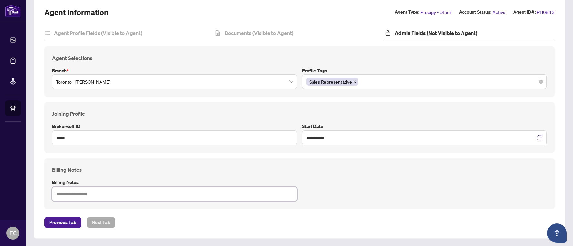
click at [106, 190] on textarea at bounding box center [174, 194] width 245 height 15
click at [118, 197] on textarea at bounding box center [174, 194] width 245 height 15
paste textarea "**********"
type textarea "**********"
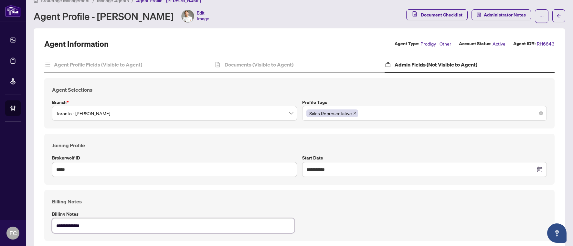
scroll to position [0, 0]
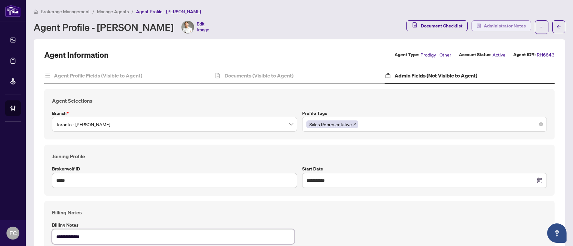
type textarea "**********"
click at [503, 24] on span "Administrator Notes" at bounding box center [504, 26] width 42 height 10
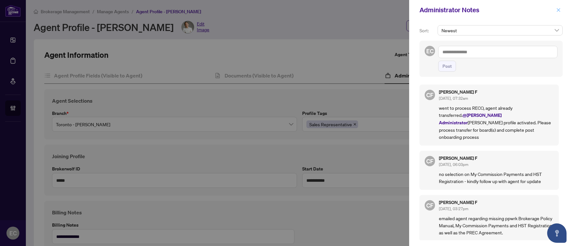
click at [555, 7] on button "button" at bounding box center [558, 10] width 8 height 8
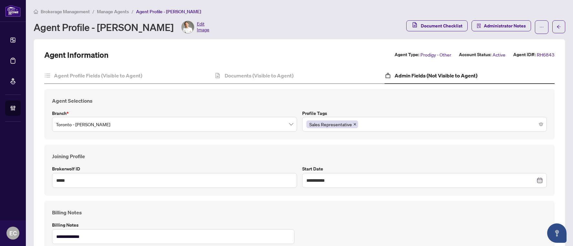
click at [260, 67] on div "**********" at bounding box center [299, 160] width 510 height 221
drag, startPoint x: 234, startPoint y: 80, endPoint x: 182, endPoint y: 47, distance: 61.3
click at [233, 80] on div "Documents (Visible to Agent)" at bounding box center [299, 76] width 170 height 16
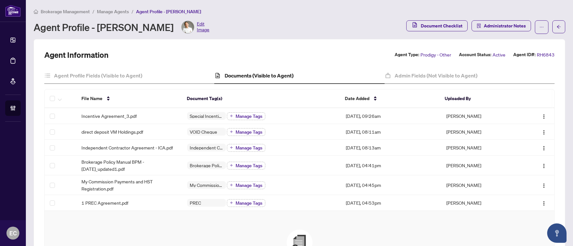
click at [197, 30] on span "Edit Image" at bounding box center [203, 27] width 13 height 13
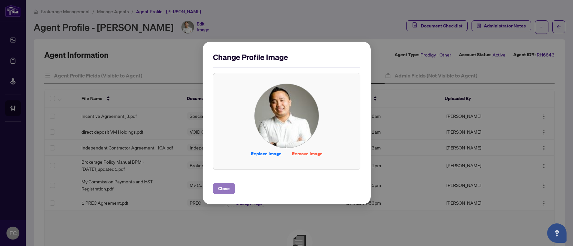
click at [226, 190] on span "Close" at bounding box center [224, 188] width 12 height 10
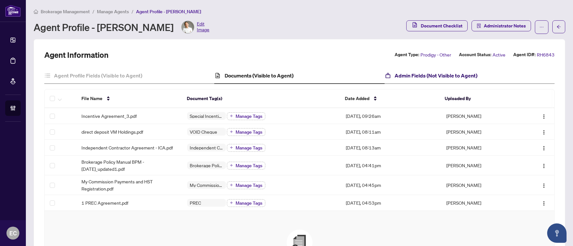
click at [388, 72] on div "Admin Fields (Not Visible to Agent)" at bounding box center [430, 76] width 93 height 8
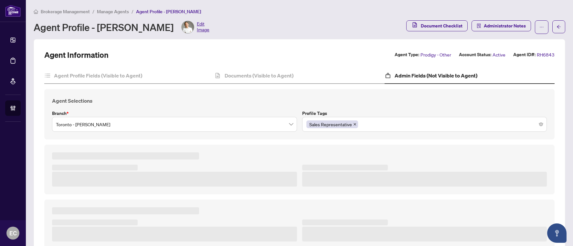
type textarea "**********"
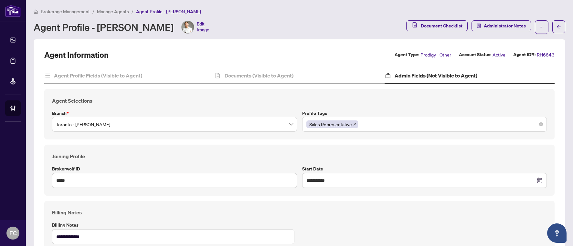
click at [381, 124] on div "Sales Representative" at bounding box center [424, 125] width 236 height 12
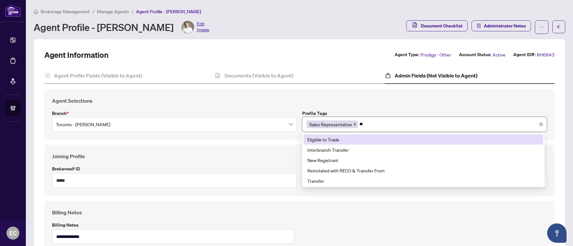
type input "***"
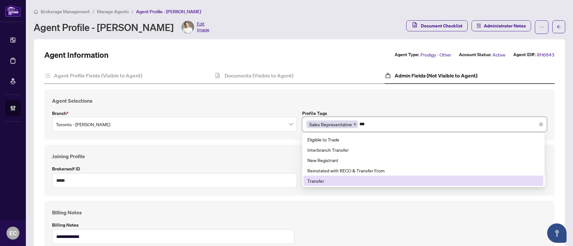
click at [351, 182] on div "Transfer" at bounding box center [423, 180] width 232 height 7
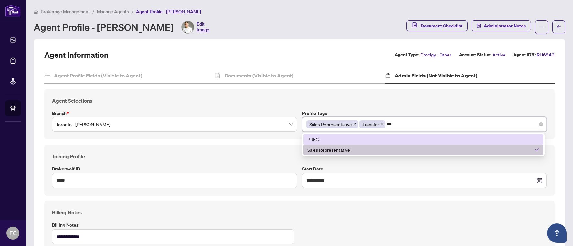
type input "****"
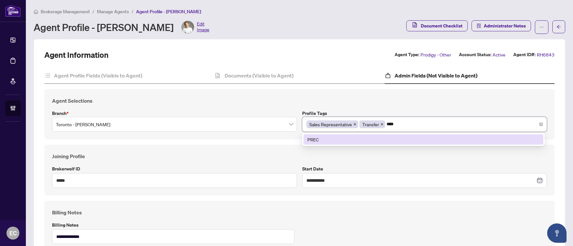
click at [383, 138] on div "PREC" at bounding box center [423, 139] width 232 height 7
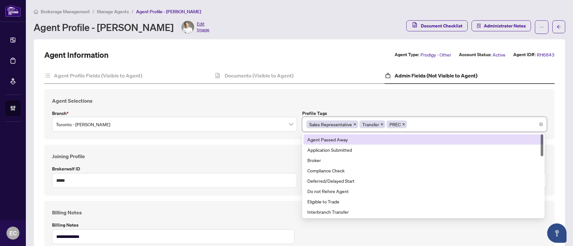
click at [293, 98] on h4 "Agent Selections" at bounding box center [299, 101] width 494 height 8
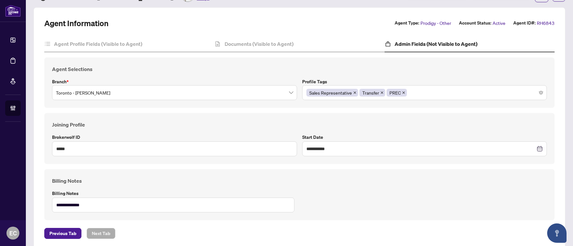
scroll to position [43, 0]
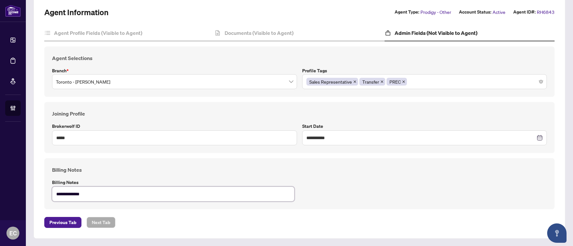
click at [106, 189] on textarea "**********" at bounding box center [173, 194] width 242 height 15
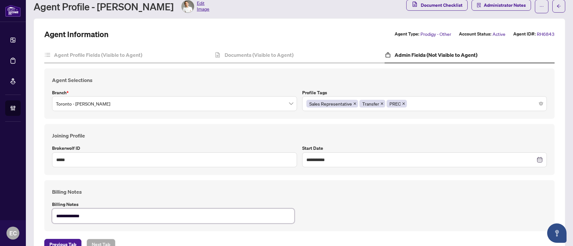
scroll to position [0, 0]
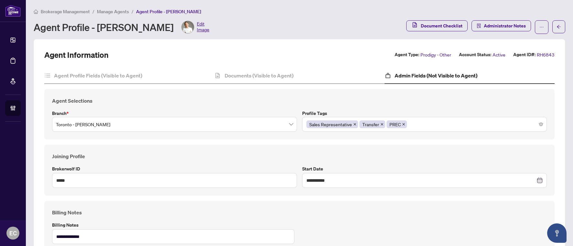
drag, startPoint x: 258, startPoint y: 80, endPoint x: 386, endPoint y: 83, distance: 128.6
click at [258, 80] on div "Documents (Visible to Agent)" at bounding box center [299, 76] width 170 height 16
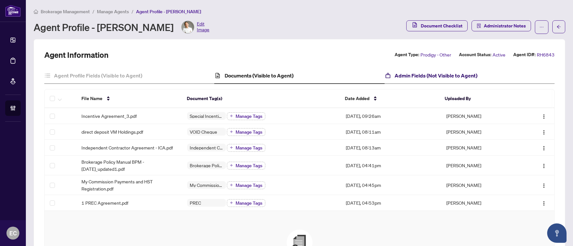
click at [406, 78] on h4 "Admin Fields (Not Visible to Agent)" at bounding box center [435, 76] width 83 height 8
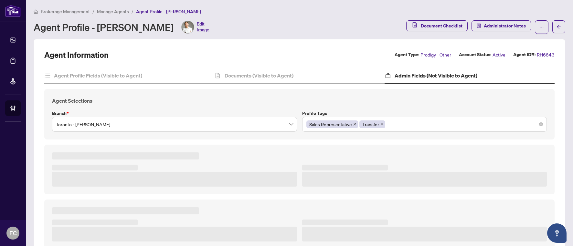
type textarea "**********"
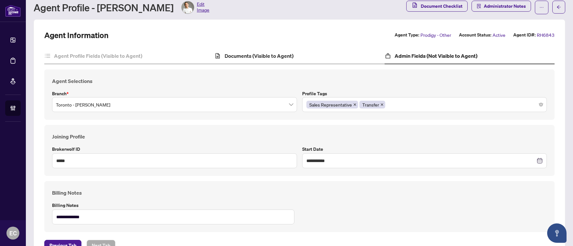
scroll to position [10, 0]
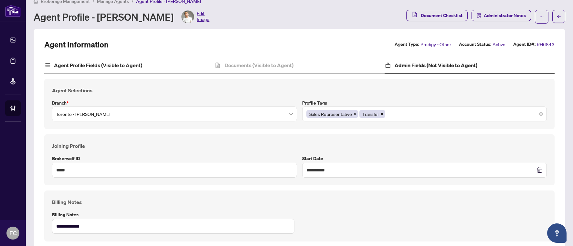
click at [134, 61] on div "Agent Profile Fields (Visible to Agent)" at bounding box center [129, 65] width 170 height 16
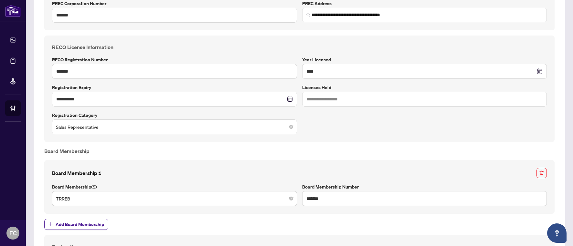
scroll to position [539, 0]
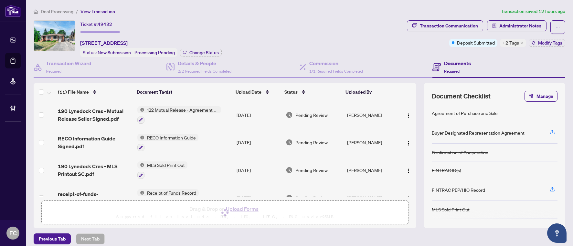
click at [360, 32] on div "Ticket #: 49432 [STREET_ADDRESS] Status: New Submission - Processing Pending Ch…" at bounding box center [219, 38] width 370 height 36
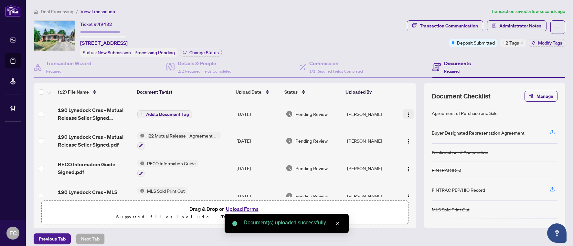
click at [404, 115] on button "button" at bounding box center [408, 114] width 10 height 10
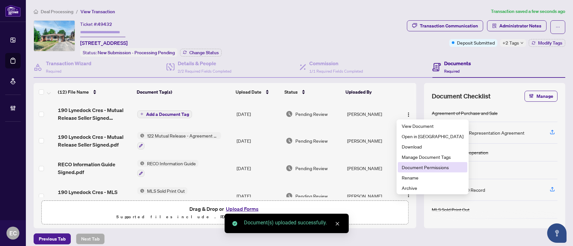
click at [418, 170] on span "Document Permissions" at bounding box center [432, 167] width 62 height 7
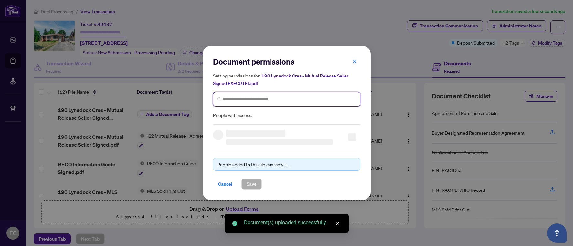
drag, startPoint x: 236, startPoint y: 98, endPoint x: 227, endPoint y: 105, distance: 11.8
click at [231, 103] on span at bounding box center [286, 99] width 147 height 15
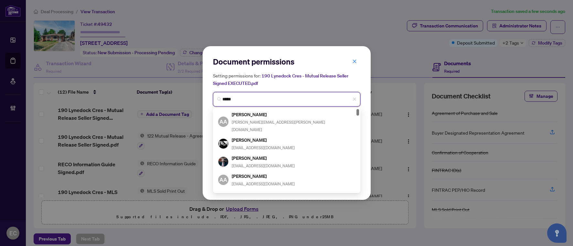
type input "******"
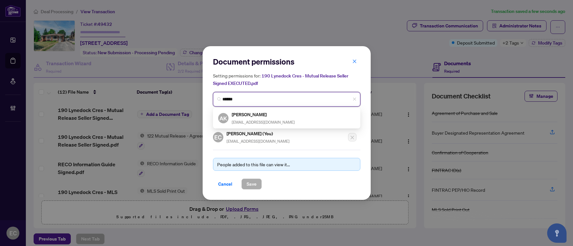
click at [263, 118] on div "[PERSON_NAME] [EMAIL_ADDRESS][DOMAIN_NAME]" at bounding box center [263, 118] width 63 height 15
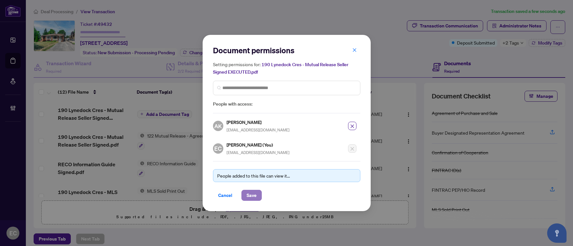
click at [257, 195] on button "Save" at bounding box center [251, 195] width 20 height 11
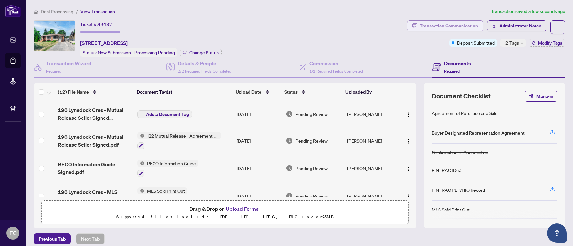
click at [449, 28] on div "Transaction Communication" at bounding box center [448, 26] width 58 height 10
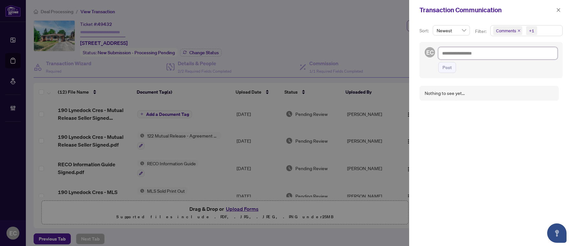
click at [478, 56] on textarea at bounding box center [497, 53] width 119 height 12
paste textarea "**********"
type textarea "**********"
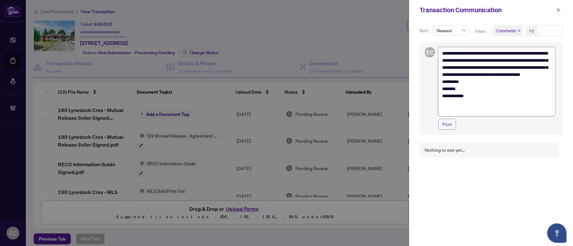
type textarea "**********"
click at [447, 123] on span "Post" at bounding box center [446, 124] width 9 height 10
type textarea "**********"
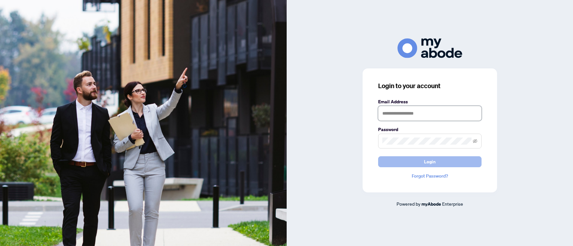
type input "**********"
click at [428, 165] on span "Login" at bounding box center [430, 162] width 12 height 10
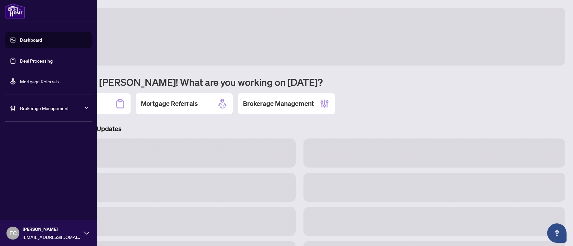
drag, startPoint x: 25, startPoint y: 106, endPoint x: 44, endPoint y: 118, distance: 22.0
click at [26, 106] on span "Brokerage Management" at bounding box center [53, 108] width 67 height 7
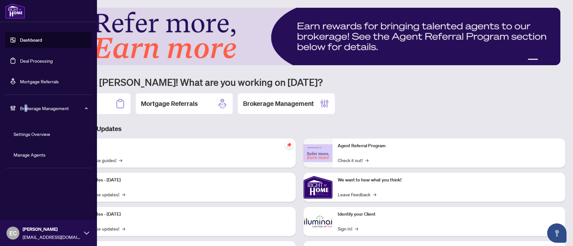
click at [38, 152] on link "Manage Agents" at bounding box center [30, 155] width 32 height 6
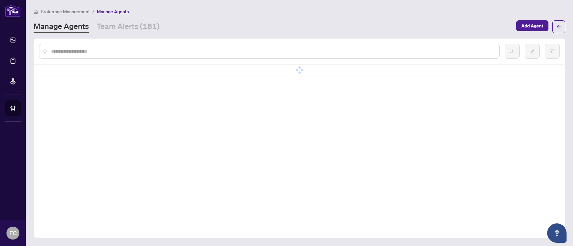
click at [119, 51] on input "text" at bounding box center [272, 51] width 443 height 7
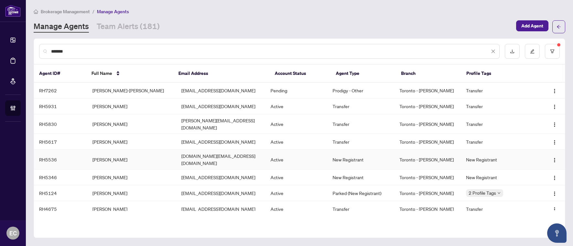
type input "******"
click at [97, 152] on td "[PERSON_NAME]" at bounding box center [131, 160] width 89 height 20
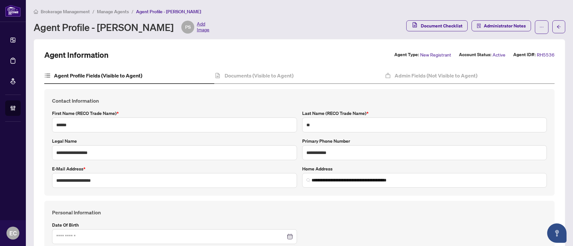
type input "**********"
type input "****"
type input "**********"
drag, startPoint x: 103, startPoint y: 181, endPoint x: 32, endPoint y: 179, distance: 70.8
click at [32, 179] on main "**********" at bounding box center [299, 123] width 547 height 246
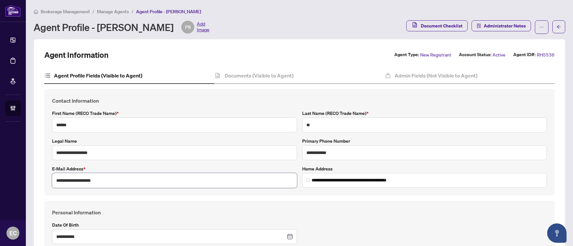
click at [120, 182] on input "**********" at bounding box center [174, 180] width 245 height 15
click at [99, 194] on div "**********" at bounding box center [299, 142] width 510 height 107
drag, startPoint x: 51, startPoint y: 168, endPoint x: 84, endPoint y: 168, distance: 32.6
click at [84, 168] on div "**********" at bounding box center [174, 176] width 250 height 23
click at [88, 167] on label "E-mail Address *" at bounding box center [174, 168] width 245 height 7
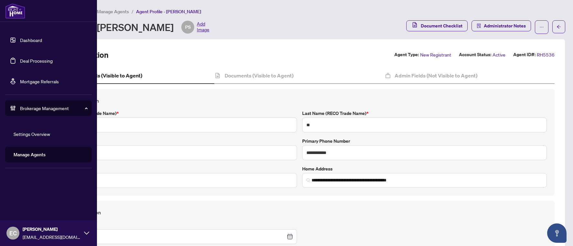
click at [26, 58] on link "Deal Processing" at bounding box center [36, 61] width 33 height 6
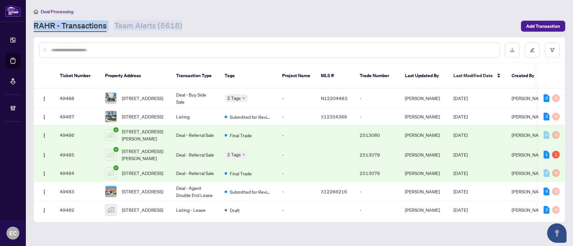
drag, startPoint x: 190, startPoint y: 24, endPoint x: 125, endPoint y: 9, distance: 66.8
click at [125, 9] on div "Deal Processing RAHR - Transactions Team Alerts (5618) Add Transaction" at bounding box center [299, 20] width 531 height 24
click at [125, 9] on div "Deal Processing" at bounding box center [299, 11] width 531 height 7
drag, startPoint x: 123, startPoint y: 9, endPoint x: 211, endPoint y: 24, distance: 88.7
click at [209, 34] on main "Deal Processing RAHR - Transactions Team Alerts (5618) Add Transaction Ticket N…" at bounding box center [299, 123] width 547 height 246
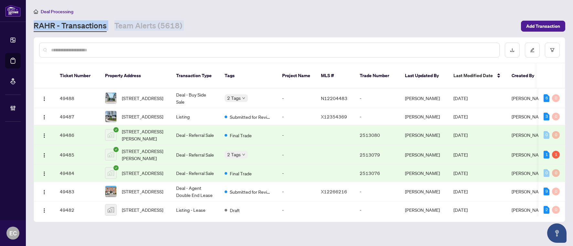
click at [211, 24] on div "RAHR - Transactions Team Alerts (5618)" at bounding box center [275, 26] width 483 height 12
drag, startPoint x: 45, startPoint y: 3, endPoint x: 179, endPoint y: 22, distance: 135.4
click at [179, 22] on main "Deal Processing RAHR - Transactions Team Alerts (5618) Add Transaction Ticket N…" at bounding box center [299, 123] width 547 height 246
click at [181, 23] on div "RAHR - Transactions Team Alerts (5618)" at bounding box center [275, 26] width 483 height 12
drag, startPoint x: 182, startPoint y: 24, endPoint x: 40, endPoint y: 11, distance: 142.1
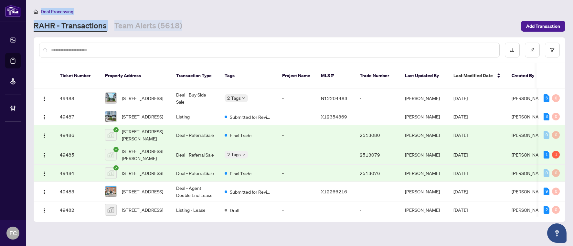
click at [40, 11] on div "Deal Processing RAHR - Transactions Team Alerts (5618) Add Transaction" at bounding box center [299, 20] width 531 height 24
click at [90, 9] on div "Deal Processing" at bounding box center [299, 11] width 531 height 7
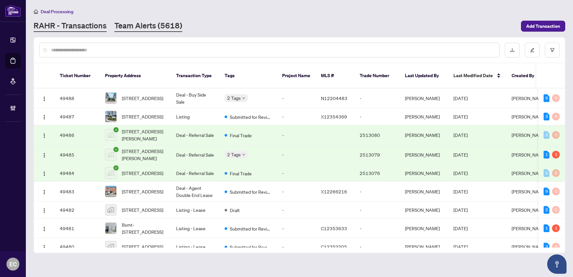
click at [133, 23] on link "Team Alerts (5618)" at bounding box center [148, 26] width 68 height 12
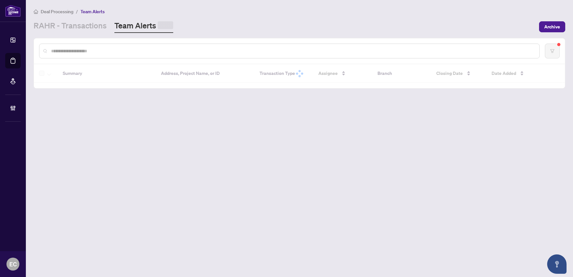
click at [120, 53] on input "text" at bounding box center [292, 50] width 483 height 7
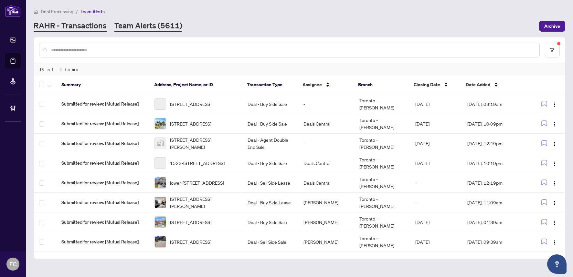
click at [88, 29] on link "RAHR - Transactions" at bounding box center [70, 26] width 73 height 12
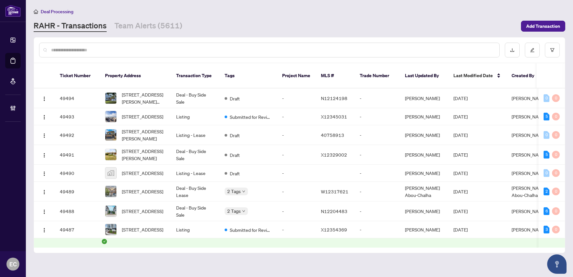
drag, startPoint x: 85, startPoint y: 51, endPoint x: 86, endPoint y: 43, distance: 8.9
click at [85, 50] on input "text" at bounding box center [272, 49] width 443 height 7
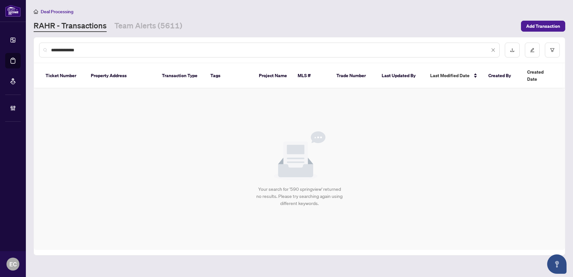
click at [57, 48] on input "**********" at bounding box center [270, 49] width 438 height 7
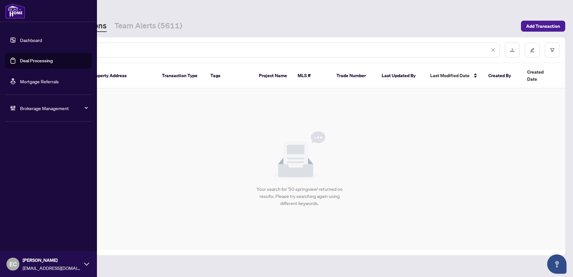
drag, startPoint x: 57, startPoint y: 47, endPoint x: 7, endPoint y: 40, distance: 50.6
click at [8, 40] on div "**********" at bounding box center [286, 138] width 573 height 277
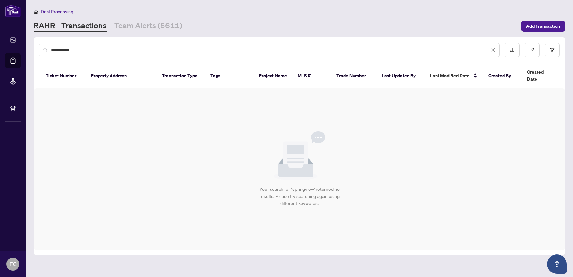
click at [52, 51] on input "**********" at bounding box center [270, 49] width 438 height 7
click at [64, 48] on input "**********" at bounding box center [270, 49] width 438 height 7
drag, startPoint x: 65, startPoint y: 51, endPoint x: 96, endPoint y: 50, distance: 30.7
click at [104, 50] on input "**********" at bounding box center [270, 49] width 438 height 7
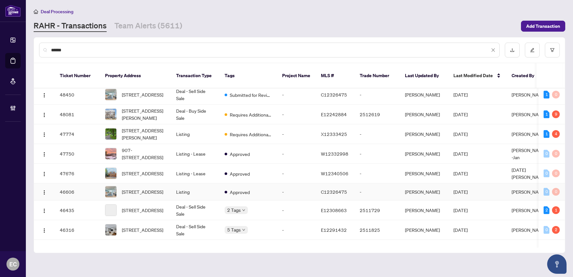
scroll to position [97, 0]
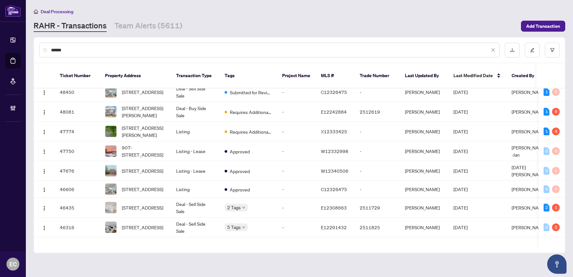
drag, startPoint x: 71, startPoint y: 53, endPoint x: 5, endPoint y: 41, distance: 67.2
click at [5, 41] on div "Dashboard Deal Processing Mortgage Referrals Brokerage Management EC Erika Cuna…" at bounding box center [286, 138] width 573 height 277
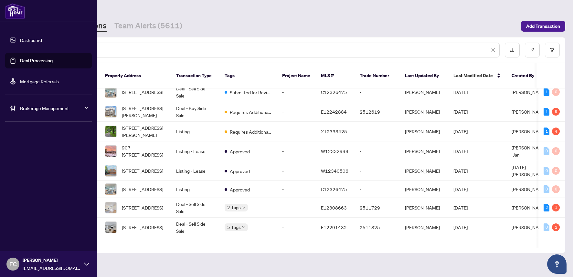
type input "**********"
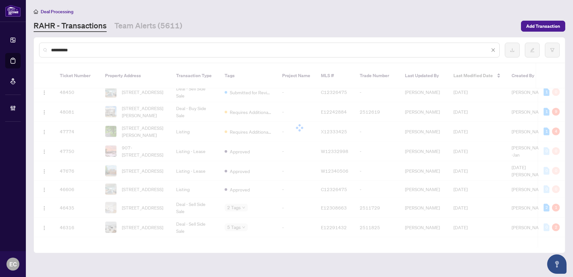
scroll to position [0, 0]
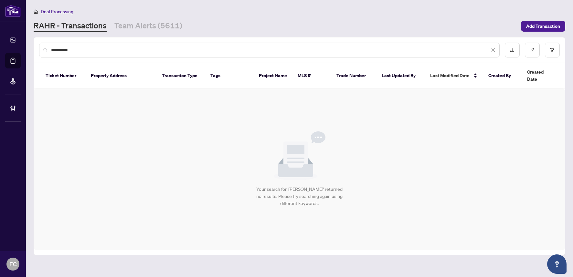
drag, startPoint x: 76, startPoint y: 49, endPoint x: -9, endPoint y: 43, distance: 85.1
click at [0, 43] on html "**********" at bounding box center [286, 138] width 573 height 277
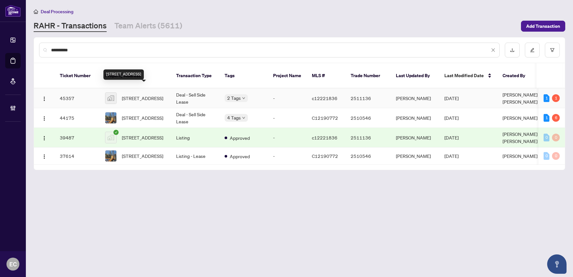
type input "**********"
click at [155, 95] on span "260 Queens Quay West #1203, Toronto, ON, Canada" at bounding box center [142, 98] width 41 height 7
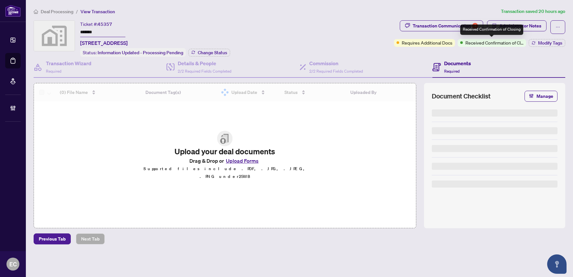
click at [510, 44] on span "Received Confirmation of Closing" at bounding box center [494, 42] width 58 height 7
drag, startPoint x: 530, startPoint y: 17, endPoint x: 530, endPoint y: 24, distance: 6.1
click at [530, 17] on div "Deal Processing / View Transaction Transaction saved 20 hours ago Ticket #: 453…" at bounding box center [299, 137] width 536 height 259
click at [530, 24] on span "Administrator Notes" at bounding box center [520, 26] width 42 height 10
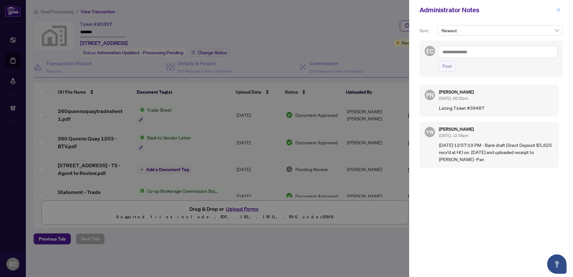
drag, startPoint x: 558, startPoint y: 11, endPoint x: 506, endPoint y: 39, distance: 58.8
click at [557, 11] on icon "close" at bounding box center [558, 10] width 5 height 5
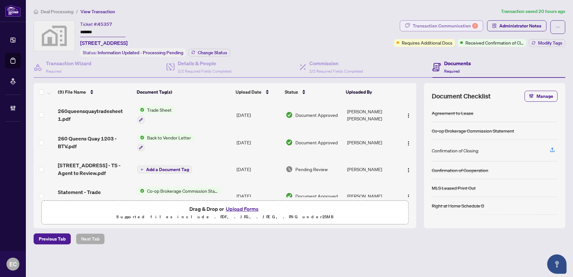
click at [429, 24] on div "Transaction Communication 1" at bounding box center [444, 26] width 65 height 10
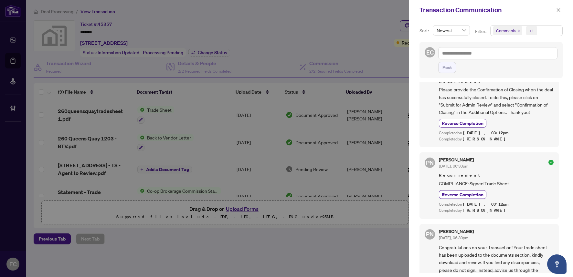
scroll to position [97, 0]
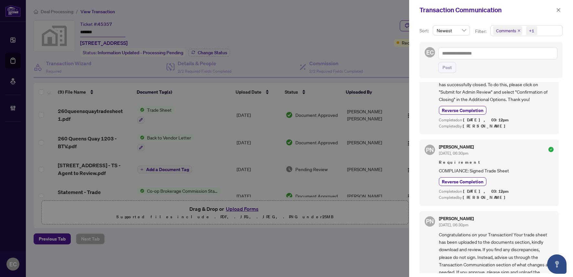
drag, startPoint x: 518, startPoint y: 30, endPoint x: 518, endPoint y: 44, distance: 13.6
click at [518, 31] on icon "close" at bounding box center [518, 30] width 3 height 3
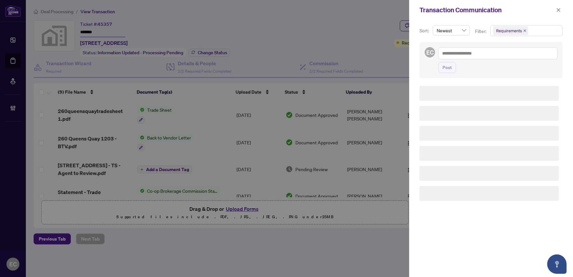
scroll to position [0, 0]
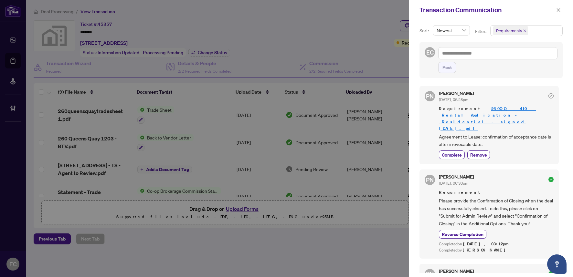
drag, startPoint x: 474, startPoint y: 85, endPoint x: 507, endPoint y: 79, distance: 33.4
click at [474, 85] on div "PN Paula Nguyen Aug/13/2025, 06:28pm Requirement - 260QQ_-_410_-_Rental_Applica…" at bounding box center [490, 177] width 143 height 191
click at [562, 10] on button "button" at bounding box center [558, 10] width 8 height 8
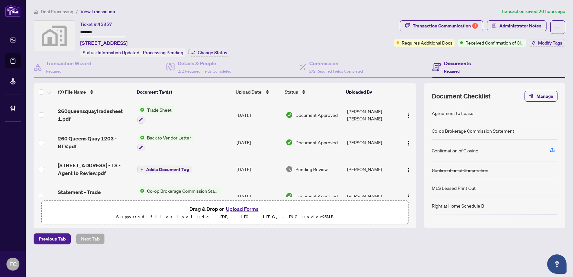
drag, startPoint x: 91, startPoint y: 29, endPoint x: 59, endPoint y: 28, distance: 32.3
click at [59, 28] on div "Ticket #: 45357 ******* 260 Queens Quay West #1203, Toronto, ON, Canada Status:…" at bounding box center [212, 38] width 357 height 36
drag, startPoint x: 79, startPoint y: 40, endPoint x: 152, endPoint y: 43, distance: 73.0
click at [152, 43] on div "Ticket #: 45357 ******* 260 Queens Quay West #1203, Toronto, ON, Canada Status:…" at bounding box center [212, 38] width 357 height 36
click at [516, 31] on span "Administrator Notes" at bounding box center [516, 27] width 59 height 14
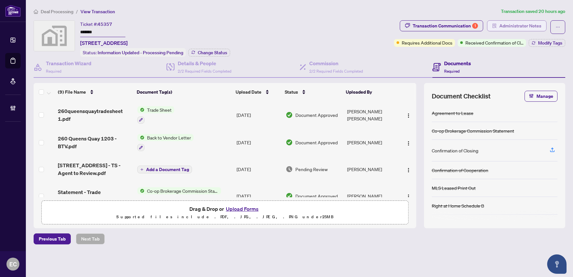
click at [516, 28] on span "Administrator Notes" at bounding box center [520, 26] width 42 height 10
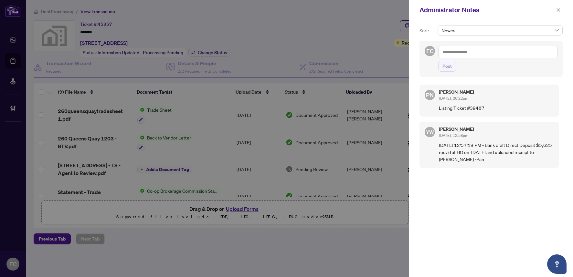
click at [498, 48] on textarea at bounding box center [497, 52] width 119 height 12
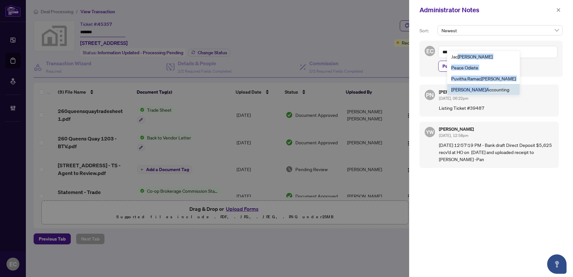
drag, startPoint x: 458, startPoint y: 57, endPoint x: 467, endPoint y: 90, distance: 34.9
click at [467, 88] on ul "J ac kie Wu Pe ac e Odiete Puvitha Ram ac handran RAHR Ac counting" at bounding box center [483, 73] width 73 height 45
click at [486, 90] on b "Ac" at bounding box center [488, 90] width 5 height 6
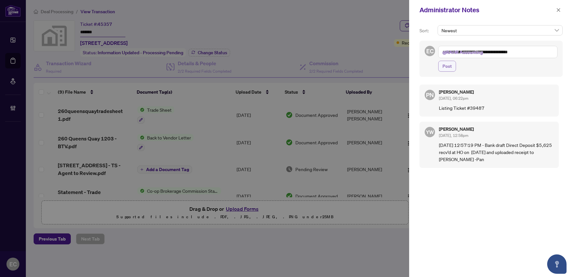
type textarea "**********"
click at [452, 68] on button "Post" at bounding box center [447, 66] width 18 height 11
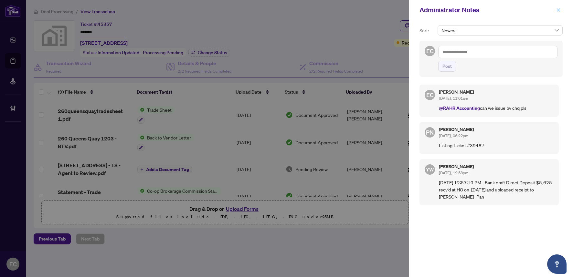
click at [557, 12] on icon "close" at bounding box center [558, 10] width 5 height 5
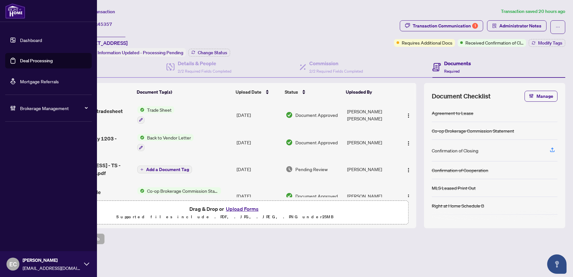
click at [15, 106] on icon at bounding box center [13, 108] width 6 height 6
click at [36, 152] on link "Manage Agents" at bounding box center [30, 155] width 32 height 6
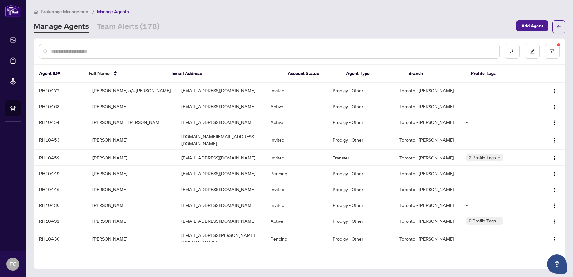
click at [166, 49] on input "text" at bounding box center [272, 51] width 443 height 7
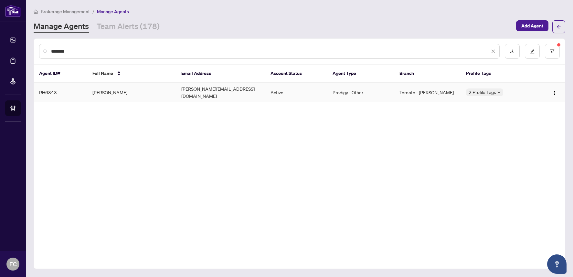
type input "********"
click at [109, 86] on td "[PERSON_NAME]" at bounding box center [131, 93] width 89 height 20
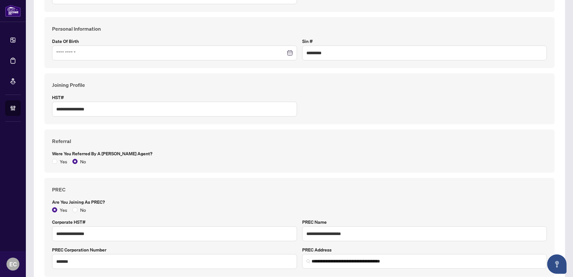
scroll to position [56, 0]
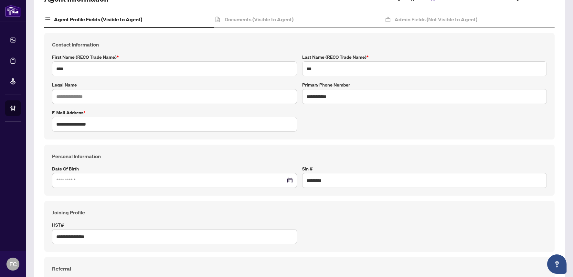
click at [264, 14] on div "Documents (Visible to Agent)" at bounding box center [299, 20] width 170 height 16
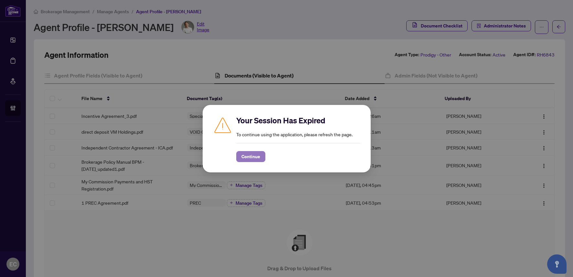
click at [250, 155] on span "Continue" at bounding box center [250, 156] width 19 height 10
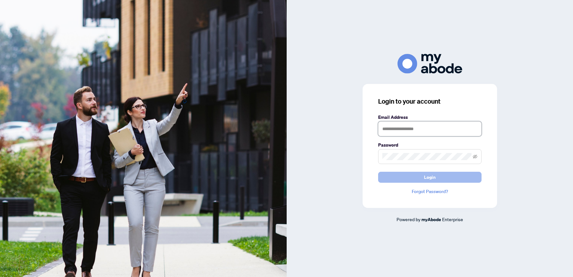
type input "**********"
click at [396, 180] on button "Login" at bounding box center [429, 177] width 103 height 11
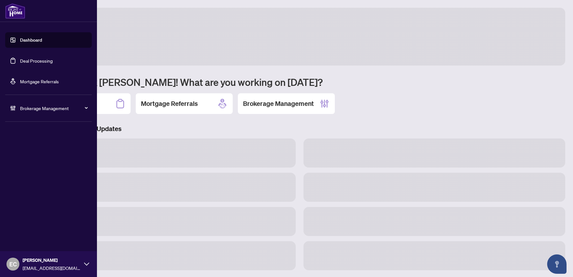
drag, startPoint x: 27, startPoint y: 62, endPoint x: 45, endPoint y: 62, distance: 18.1
click at [27, 62] on link "Deal Processing" at bounding box center [36, 61] width 33 height 6
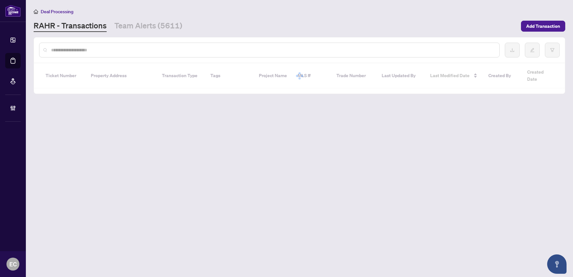
click at [121, 53] on input "text" at bounding box center [272, 49] width 443 height 7
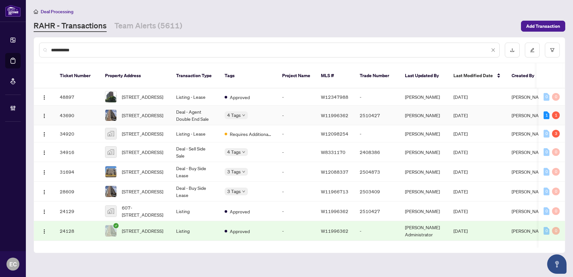
type input "**********"
click at [150, 106] on td "[STREET_ADDRESS]" at bounding box center [135, 116] width 71 height 20
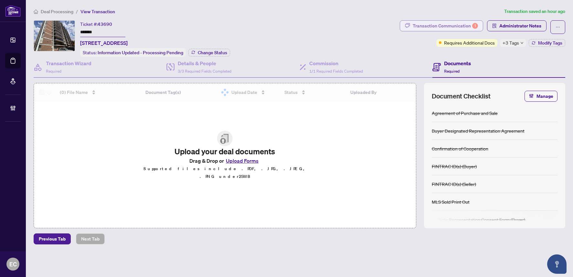
click at [447, 21] on div "Transaction Communication 1" at bounding box center [444, 26] width 65 height 10
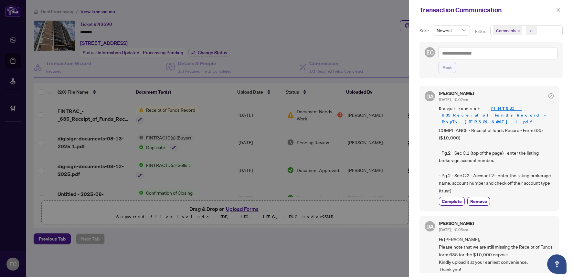
click at [519, 30] on icon "close" at bounding box center [518, 30] width 3 height 3
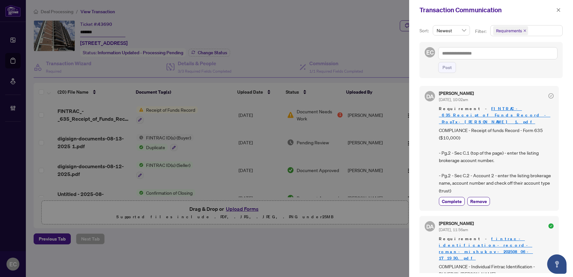
click at [501, 106] on link "FINTRAC_-_635_Receipt_of_Funds_Record_-_PropTx-OREA 1.pdf" at bounding box center [494, 115] width 111 height 18
click at [558, 8] on icon "close" at bounding box center [558, 10] width 5 height 5
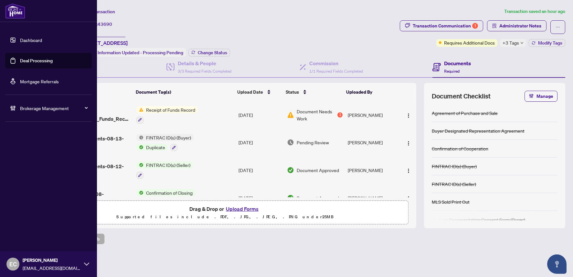
drag, startPoint x: 17, startPoint y: 58, endPoint x: 58, endPoint y: 63, distance: 41.5
click at [20, 58] on link "Deal Processing" at bounding box center [36, 61] width 33 height 6
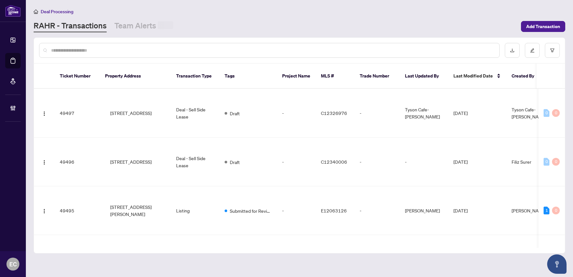
click at [109, 49] on input "text" at bounding box center [272, 50] width 443 height 7
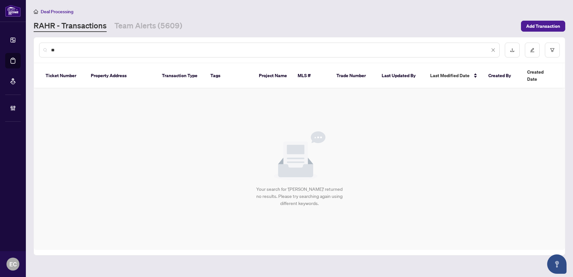
type input "*"
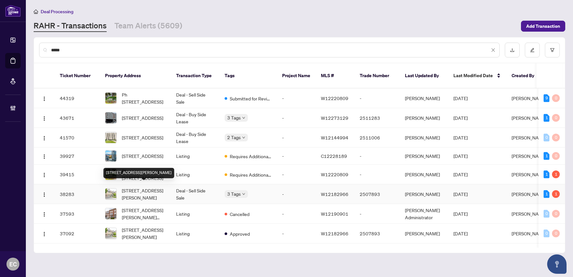
type input "*****"
click at [161, 189] on span "133-1292 Sherwood Mills Blvd, Mississauga, Ontario L5V 2G8, Canada" at bounding box center [144, 194] width 44 height 14
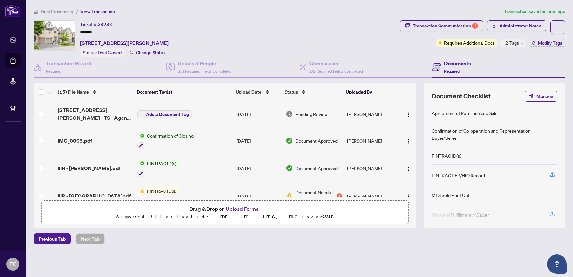
click at [469, 17] on div "Deal Processing / View Transaction Transaction saved an hour ago Ticket #: 3828…" at bounding box center [299, 137] width 536 height 259
click at [467, 23] on div "Transaction Communication 1" at bounding box center [444, 26] width 65 height 10
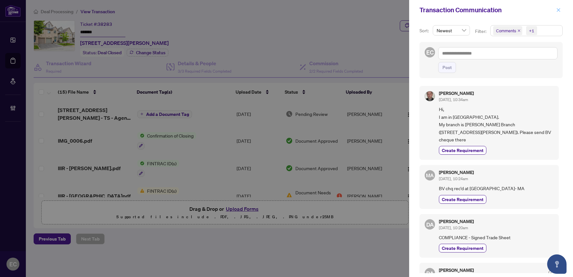
click at [562, 7] on button "button" at bounding box center [558, 10] width 8 height 8
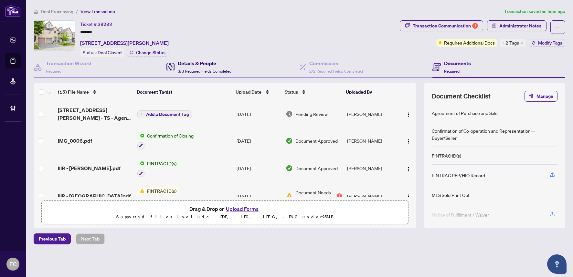
click at [184, 59] on h4 "Details & People" at bounding box center [205, 63] width 54 height 8
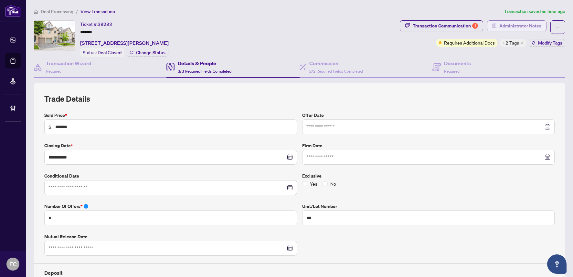
click at [521, 25] on span "Administrator Notes" at bounding box center [520, 26] width 42 height 10
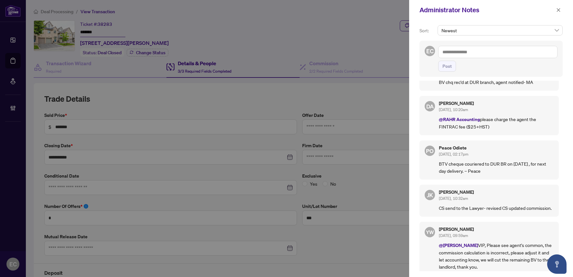
scroll to position [65, 0]
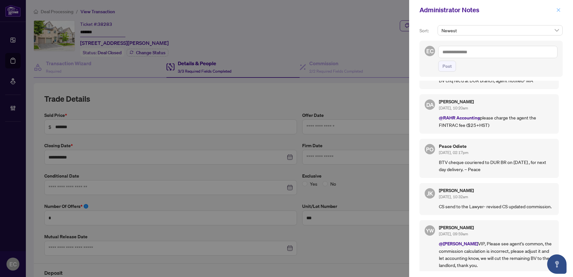
click at [556, 12] on icon "close" at bounding box center [558, 10] width 5 height 5
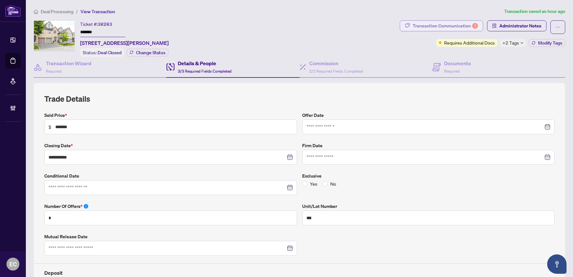
click at [473, 26] on button "Transaction Communication 1" at bounding box center [440, 25] width 83 height 11
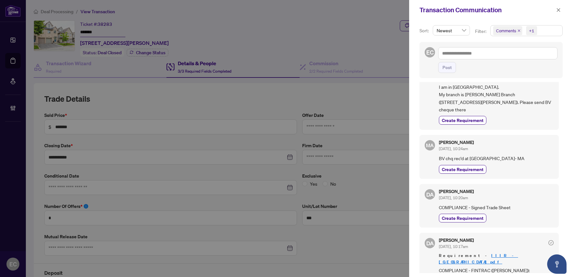
scroll to position [0, 0]
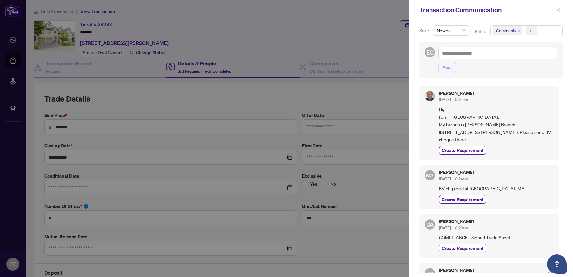
click at [557, 10] on icon "close" at bounding box center [558, 10] width 5 height 5
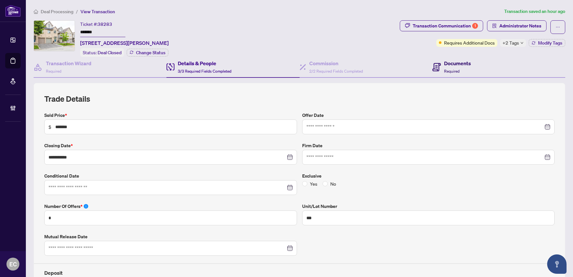
click at [446, 66] on h4 "Documents" at bounding box center [457, 63] width 27 height 8
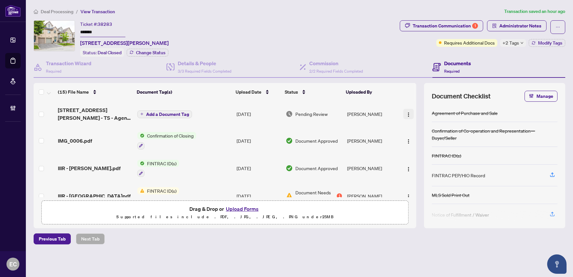
click at [408, 113] on img "button" at bounding box center [408, 114] width 5 height 5
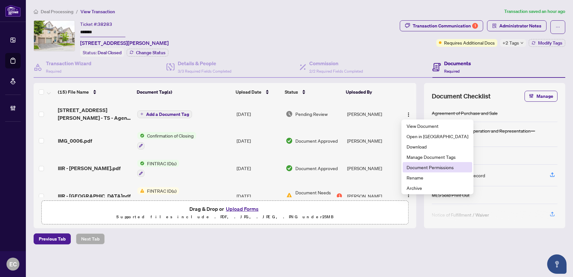
click at [413, 168] on span "Document Permissions" at bounding box center [437, 167] width 62 height 7
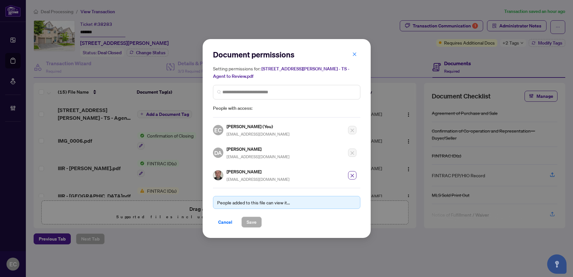
click at [353, 55] on button "button" at bounding box center [354, 54] width 13 height 11
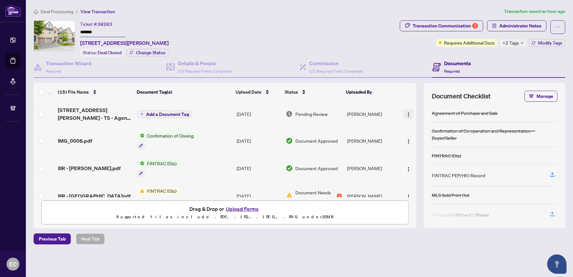
click at [407, 112] on img "button" at bounding box center [408, 114] width 5 height 5
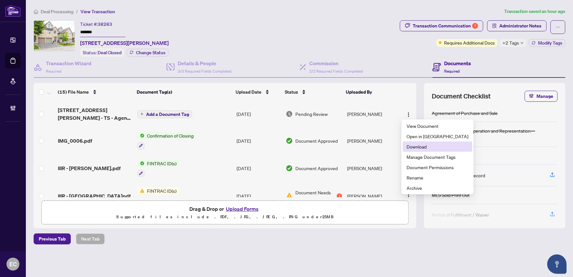
click at [420, 149] on span "Download" at bounding box center [437, 146] width 62 height 7
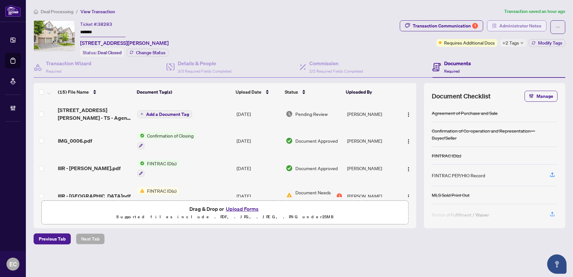
click at [501, 27] on span "Administrator Notes" at bounding box center [520, 26] width 42 height 10
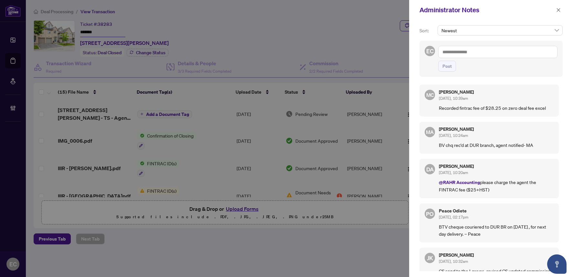
click at [488, 53] on textarea at bounding box center [497, 52] width 119 height 12
click at [461, 55] on b "Dalal" at bounding box center [473, 57] width 35 height 6
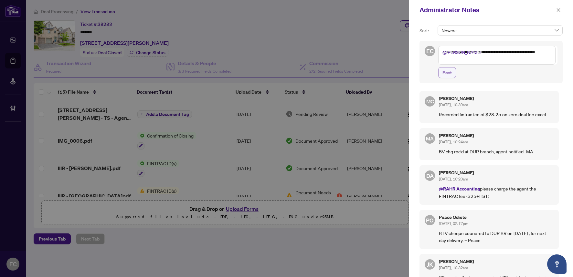
type textarea "**********"
click at [447, 74] on span "Post" at bounding box center [446, 72] width 9 height 10
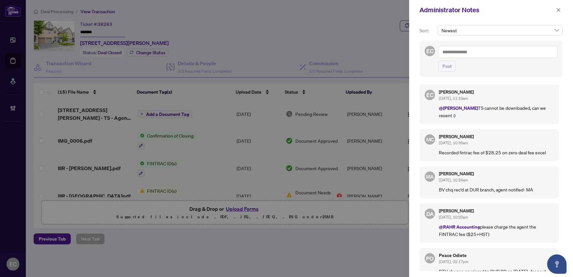
click at [472, 56] on textarea at bounding box center [497, 52] width 119 height 12
click at [482, 57] on span "Dur ham Administrator" at bounding box center [475, 57] width 45 height 6
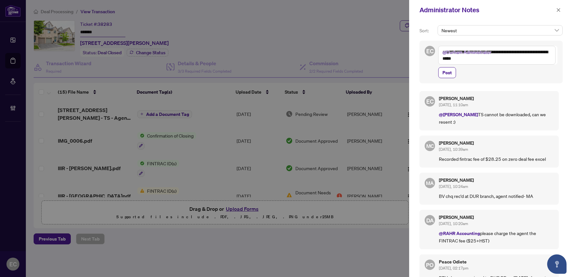
drag, startPoint x: 474, startPoint y: 63, endPoint x: 470, endPoint y: 62, distance: 4.6
click at [474, 63] on textarea "**********" at bounding box center [496, 55] width 117 height 19
drag, startPoint x: 469, startPoint y: 62, endPoint x: 473, endPoint y: 61, distance: 4.6
click at [469, 62] on textarea "**********" at bounding box center [496, 55] width 117 height 19
click at [473, 61] on textarea "**********" at bounding box center [496, 55] width 117 height 19
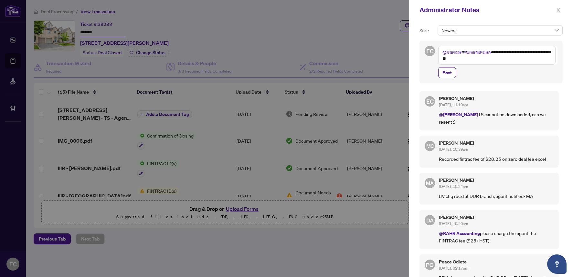
click at [492, 59] on textarea "**********" at bounding box center [496, 55] width 117 height 19
type textarea "**********"
click at [452, 70] on button "Post" at bounding box center [447, 72] width 18 height 11
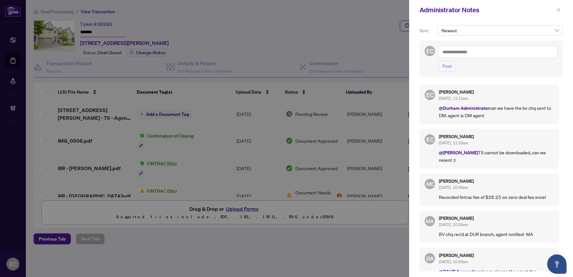
click at [556, 5] on span "button" at bounding box center [558, 10] width 5 height 10
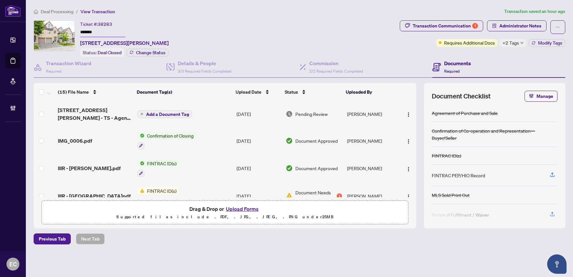
drag, startPoint x: 103, startPoint y: 30, endPoint x: 63, endPoint y: 30, distance: 40.0
click at [63, 30] on div "Ticket #: 38283 ******* 133-1292 Sherwood Mills Blvd, Mississauga, Ontario L5V …" at bounding box center [215, 38] width 363 height 36
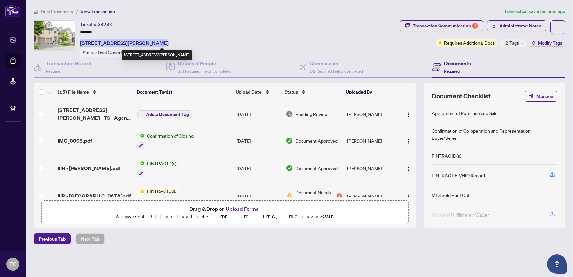
copy span "133-1292 Sherwood Mills Blvd"
drag, startPoint x: 80, startPoint y: 43, endPoint x: 151, endPoint y: 42, distance: 71.0
click at [151, 42] on span "133-1292 Sherwood Mills Blvd, Mississauga, Ontario L5V 2G8, Canada" at bounding box center [124, 43] width 88 height 8
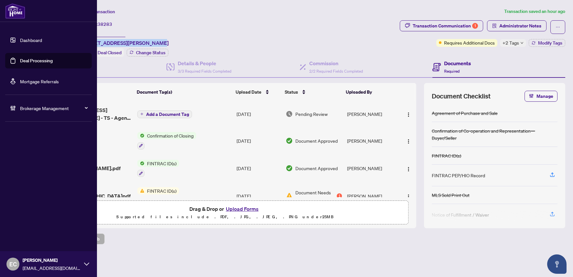
drag, startPoint x: 19, startPoint y: 64, endPoint x: 46, endPoint y: 64, distance: 27.1
click at [20, 64] on link "Deal Processing" at bounding box center [36, 61] width 33 height 6
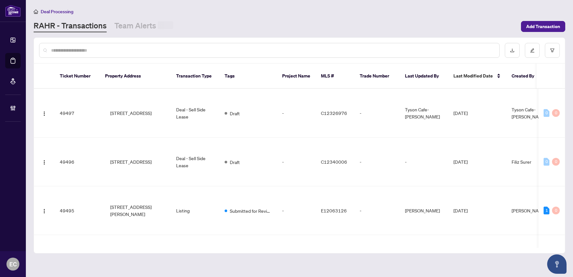
click at [125, 50] on input "text" at bounding box center [272, 50] width 443 height 7
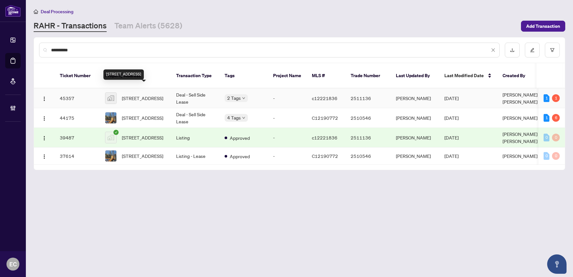
type input "**********"
click at [152, 95] on span "260 Queens Quay West #1203, Toronto, ON, Canada" at bounding box center [142, 98] width 41 height 7
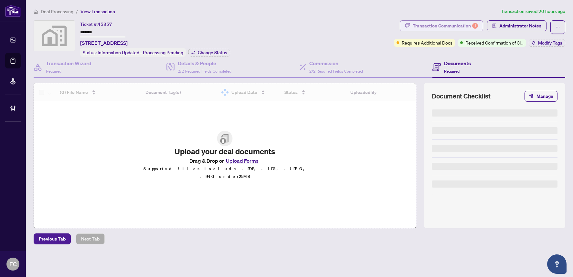
click at [444, 23] on div "Transaction Communication 1" at bounding box center [444, 26] width 65 height 10
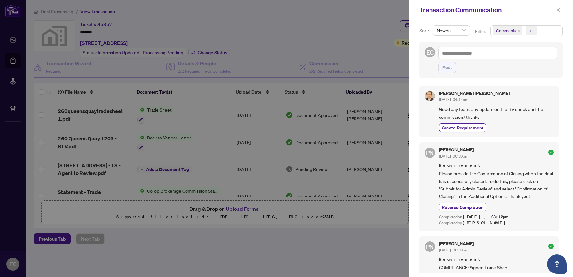
click at [518, 30] on icon "close" at bounding box center [518, 30] width 3 height 3
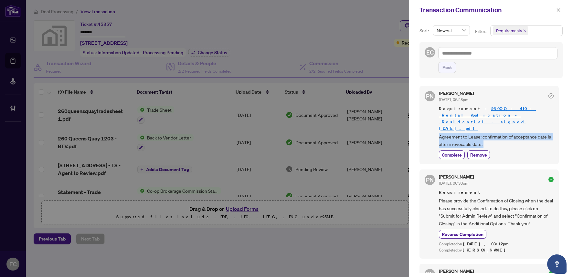
drag, startPoint x: 462, startPoint y: 125, endPoint x: 507, endPoint y: 137, distance: 46.1
click at [507, 137] on div "PN Paula Nguyen Aug/13/2025, 06:28pm Requirement - 260QQ_-_410_-_Rental_Applica…" at bounding box center [488, 125] width 139 height 78
copy div "Agreement to Lease: confirmation of acceptance date is after irrevocable date. …"
click at [558, 11] on icon "close" at bounding box center [558, 10] width 5 height 5
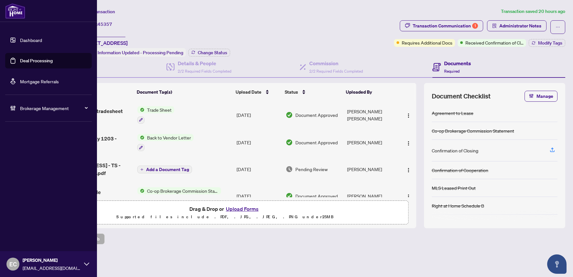
drag, startPoint x: 15, startPoint y: 58, endPoint x: 90, endPoint y: 58, distance: 74.9
click at [20, 58] on link "Deal Processing" at bounding box center [36, 61] width 33 height 6
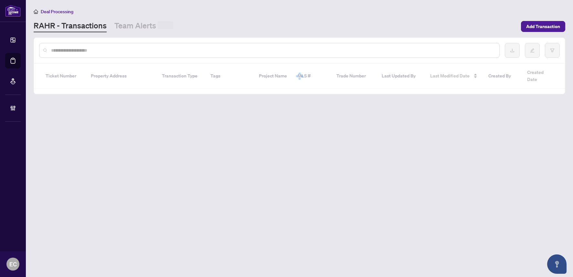
click at [121, 46] on div at bounding box center [269, 50] width 460 height 15
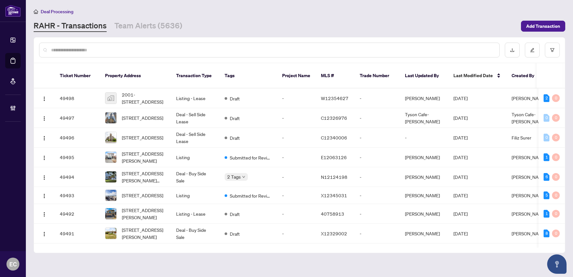
click at [118, 50] on input "text" at bounding box center [272, 49] width 443 height 7
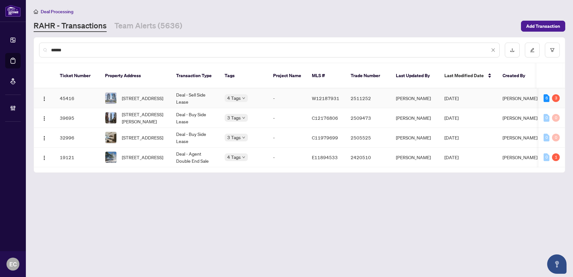
type input "******"
click at [176, 95] on td "Deal - Sell Side Lease" at bounding box center [195, 98] width 48 height 20
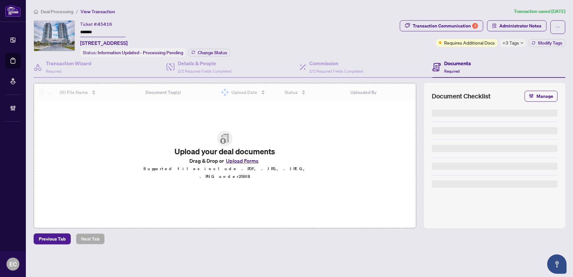
click at [516, 34] on div "Transaction Communication 3 Administrator Notes Requires Additional Docs +3 Tag…" at bounding box center [481, 33] width 165 height 26
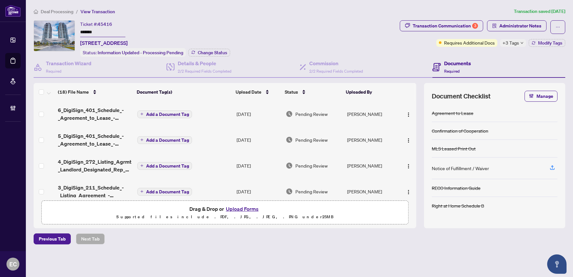
click at [515, 44] on span "+3 Tags" at bounding box center [510, 42] width 16 height 7
click at [516, 23] on span "Administrator Notes" at bounding box center [520, 26] width 42 height 10
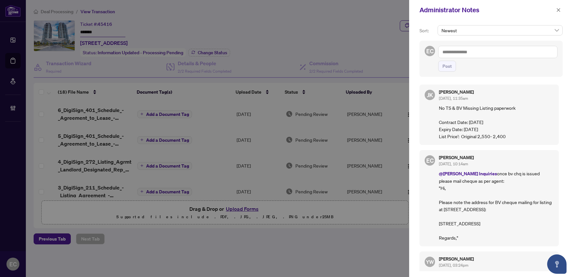
click at [511, 55] on textarea at bounding box center [497, 52] width 119 height 12
click at [559, 8] on icon "close" at bounding box center [558, 10] width 5 height 5
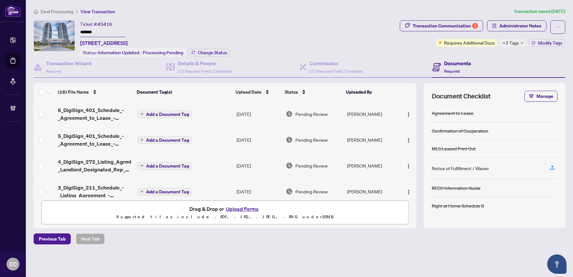
drag, startPoint x: 100, startPoint y: 32, endPoint x: 74, endPoint y: 31, distance: 25.9
click at [74, 31] on div "Ticket #: 45416 ******* 2203-15 Zorra St, Toronto, Ontario M8Z 4Z6, Canada Stat…" at bounding box center [215, 38] width 363 height 36
drag, startPoint x: 81, startPoint y: 42, endPoint x: 139, endPoint y: 39, distance: 58.5
click at [128, 39] on span "2203-15 Zorra St, Toronto, Ontario M8Z 4Z6, Canada" at bounding box center [103, 43] width 47 height 8
click at [508, 30] on span "Administrator Notes" at bounding box center [520, 26] width 42 height 10
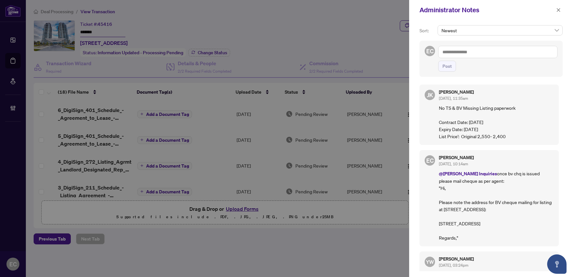
click at [495, 49] on textarea at bounding box center [497, 52] width 119 height 12
click at [486, 56] on span "RAHR Acc ounting" at bounding box center [482, 57] width 58 height 6
type textarea "**********"
drag, startPoint x: 450, startPoint y: 63, endPoint x: 528, endPoint y: 28, distance: 85.4
click at [450, 63] on span "Post" at bounding box center [446, 66] width 9 height 10
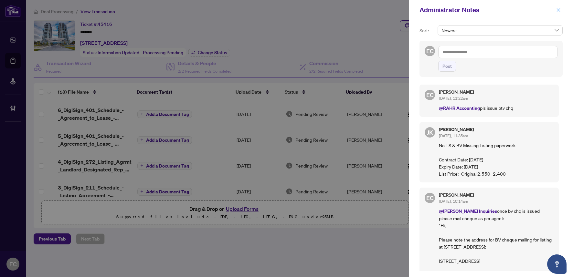
click at [558, 10] on icon "close" at bounding box center [558, 10] width 4 height 4
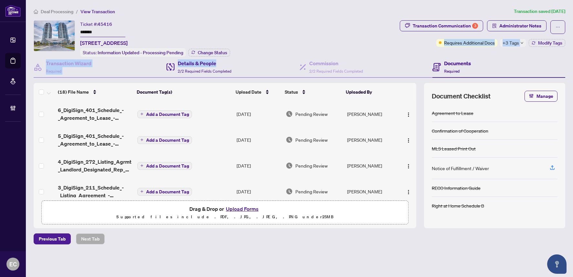
drag, startPoint x: 247, startPoint y: 61, endPoint x: 235, endPoint y: 57, distance: 12.1
click at [234, 62] on div "Ticket #: 45416 ******* 2203-15 Zorra St, Toronto, Ontario M8Z 4Z6, Canada Stat…" at bounding box center [299, 124] width 536 height 208
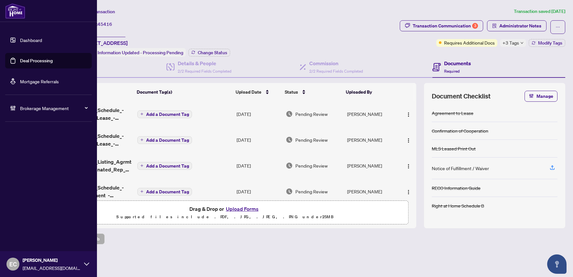
click at [16, 52] on ul "Dashboard Deal Processing Mortgage Referrals" at bounding box center [48, 60] width 87 height 57
click at [53, 58] on link "Deal Processing" at bounding box center [36, 61] width 33 height 6
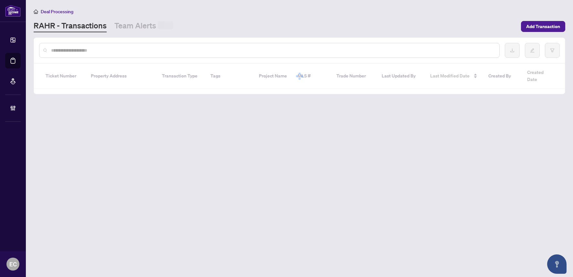
click at [112, 49] on input "text" at bounding box center [272, 50] width 443 height 7
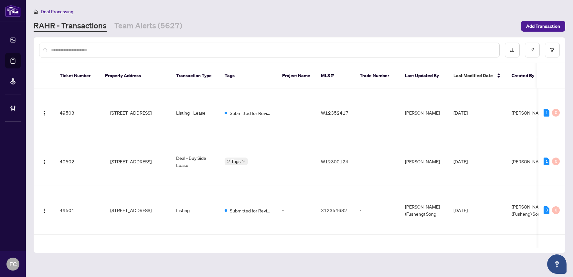
paste input "**********"
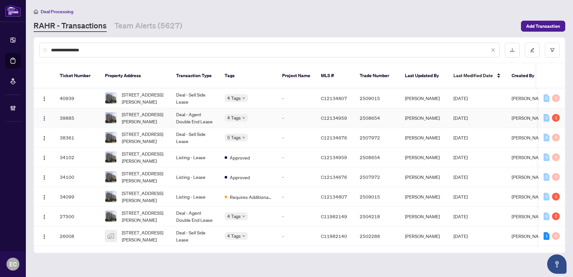
type input "**********"
click at [168, 108] on td "711-191 St George St, Toronto, Ontario M5R 2M6, Canada" at bounding box center [135, 118] width 71 height 20
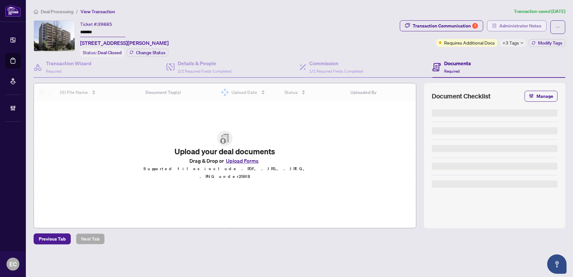
click at [512, 27] on span "Administrator Notes" at bounding box center [520, 26] width 42 height 10
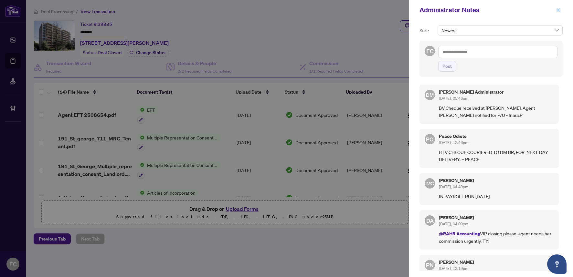
click at [557, 9] on icon "close" at bounding box center [558, 10] width 4 height 4
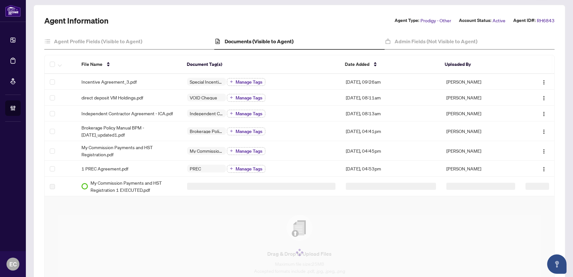
scroll to position [65, 0]
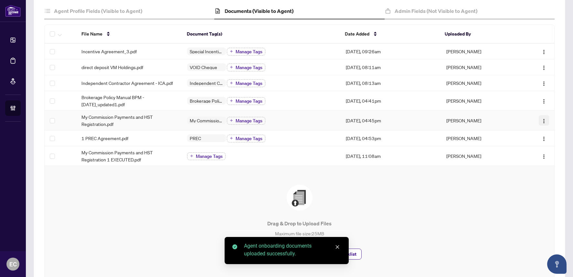
click at [541, 120] on img "button" at bounding box center [543, 121] width 5 height 5
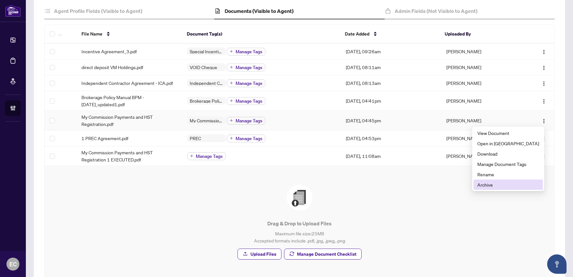
click at [502, 185] on span "Archive" at bounding box center [508, 184] width 62 height 7
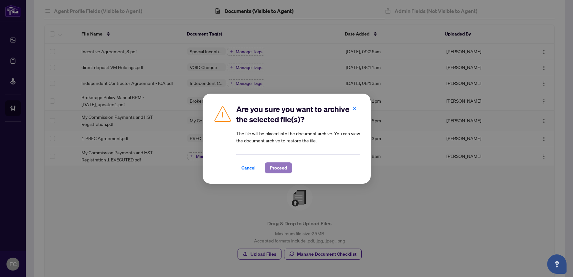
click at [283, 169] on span "Proceed" at bounding box center [278, 168] width 17 height 10
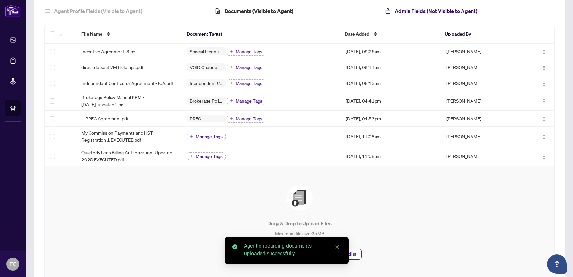
click at [414, 8] on h4 "Admin Fields (Not Visible to Agent)" at bounding box center [435, 11] width 83 height 8
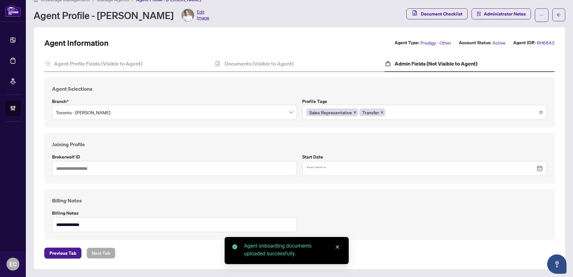
type input "*****"
type input "**********"
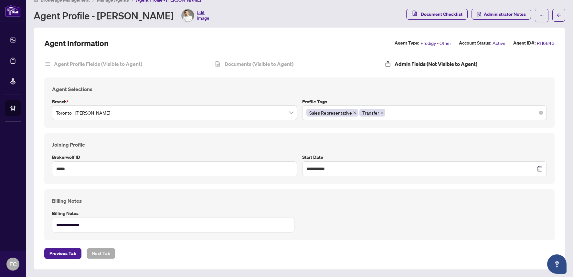
click at [396, 108] on div "Sales Representative Transfer" at bounding box center [424, 113] width 236 height 12
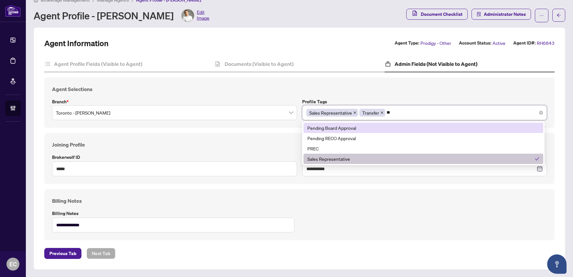
type input "***"
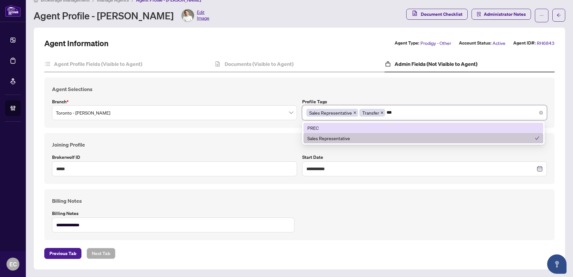
click at [406, 125] on div "PREC" at bounding box center [423, 127] width 232 height 7
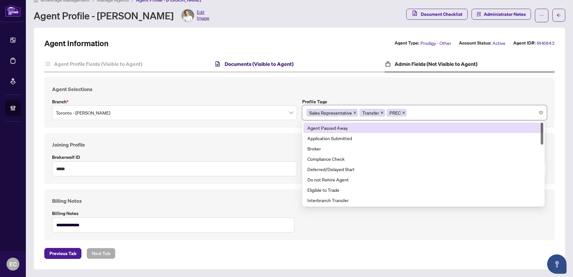
click at [281, 65] on h4 "Documents (Visible to Agent)" at bounding box center [258, 64] width 69 height 8
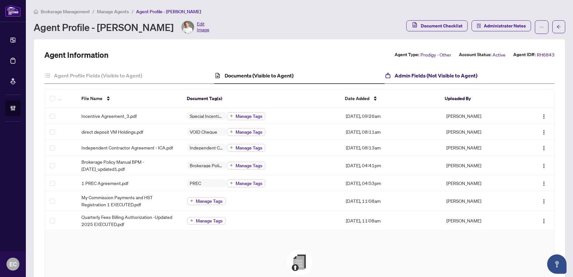
click at [394, 74] on h4 "Admin Fields (Not Visible to Agent)" at bounding box center [435, 76] width 83 height 8
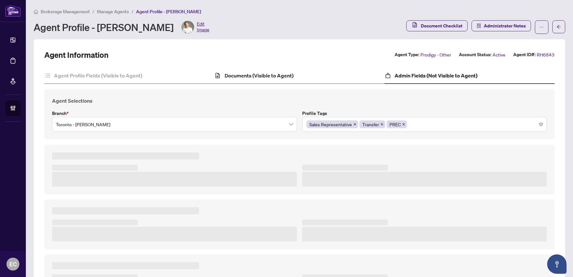
type textarea "**********"
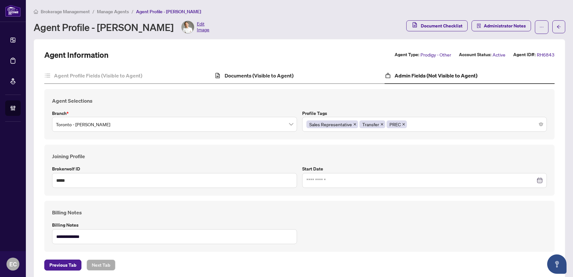
type input "**********"
click at [269, 72] on h4 "Documents (Visible to Agent)" at bounding box center [258, 76] width 69 height 8
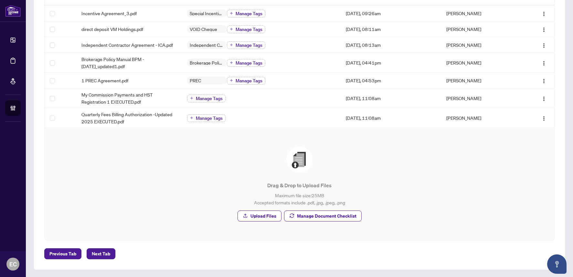
scroll to position [103, 0]
click at [292, 209] on div "Drag & Drop to Upload Files Maximum file size: 25 MB Accepted formats include .…" at bounding box center [298, 183] width 483 height 75
click at [297, 213] on span "Manage Document Checklist" at bounding box center [326, 216] width 59 height 10
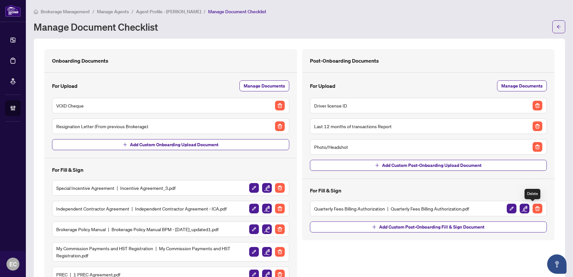
click at [532, 209] on img "button" at bounding box center [537, 209] width 10 height 10
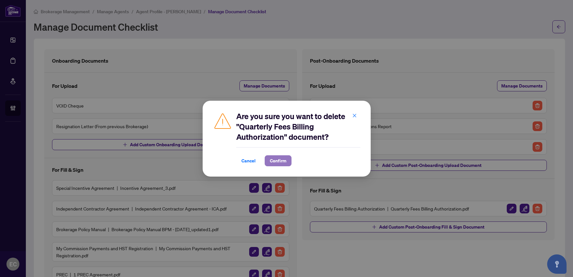
click at [287, 163] on button "Confirm" at bounding box center [277, 160] width 27 height 11
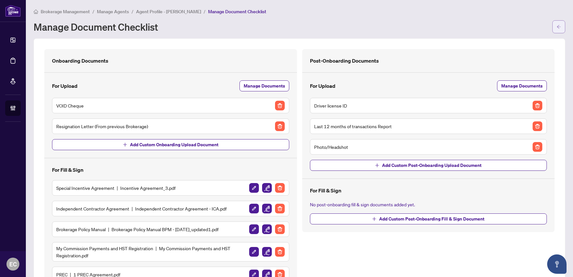
click at [559, 28] on button "button" at bounding box center [558, 26] width 13 height 13
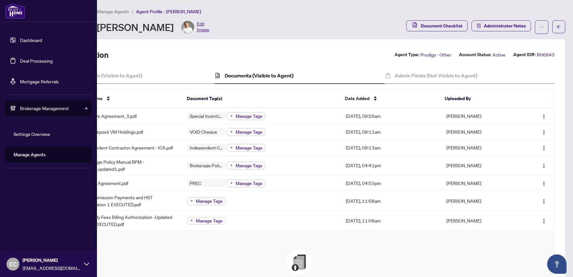
drag, startPoint x: 20, startPoint y: 60, endPoint x: 46, endPoint y: 61, distance: 25.2
click at [21, 60] on link "Deal Processing" at bounding box center [36, 61] width 33 height 6
